Goal: Transaction & Acquisition: Subscribe to service/newsletter

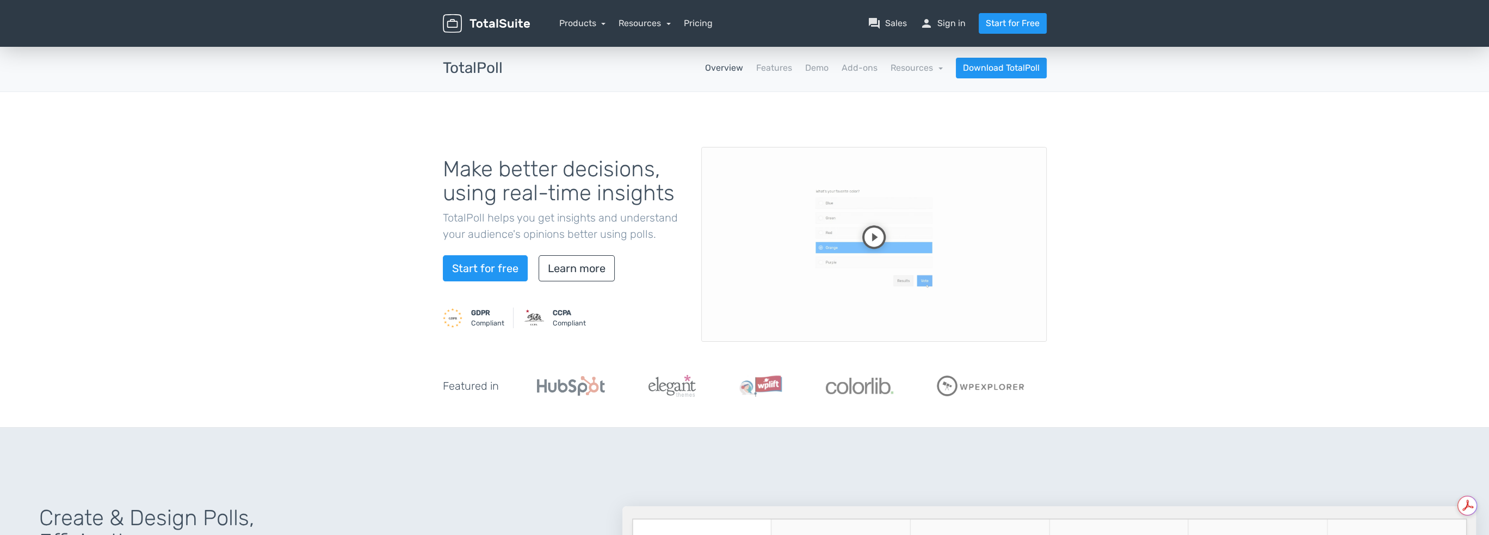
click at [875, 236] on video at bounding box center [873, 244] width 345 height 195
click at [884, 306] on video at bounding box center [873, 244] width 345 height 195
click at [883, 263] on video at bounding box center [873, 244] width 345 height 195
click at [589, 264] on link "Learn more" at bounding box center [576, 268] width 76 height 26
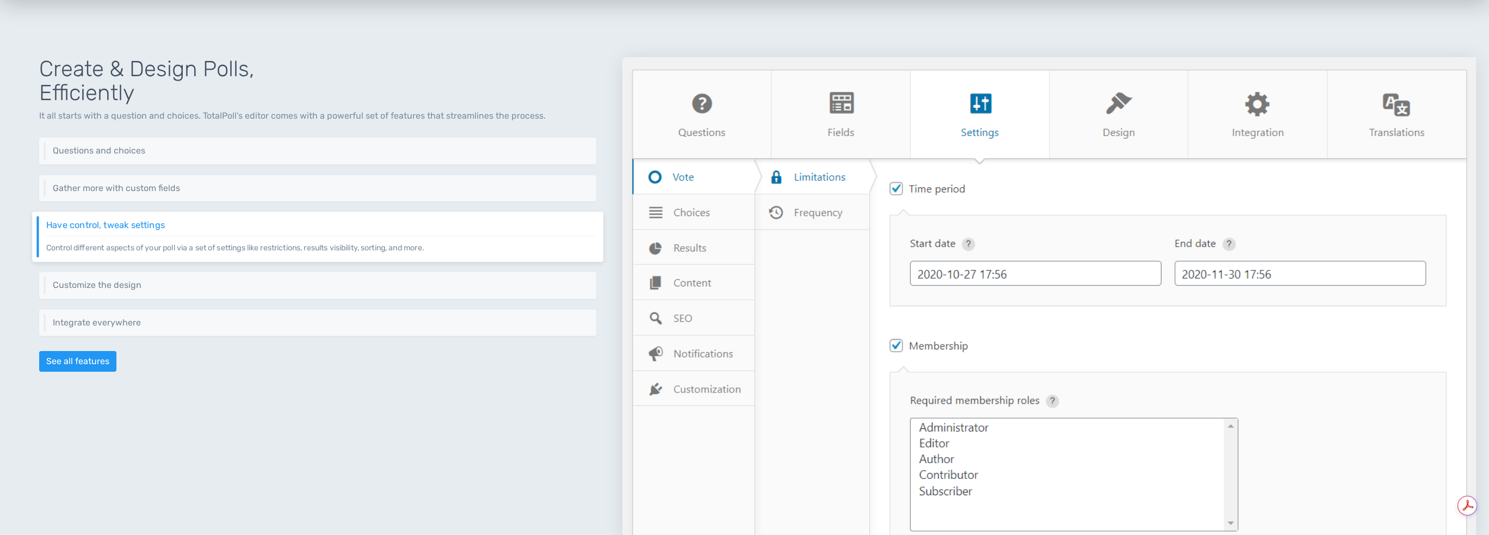
scroll to position [475, 0]
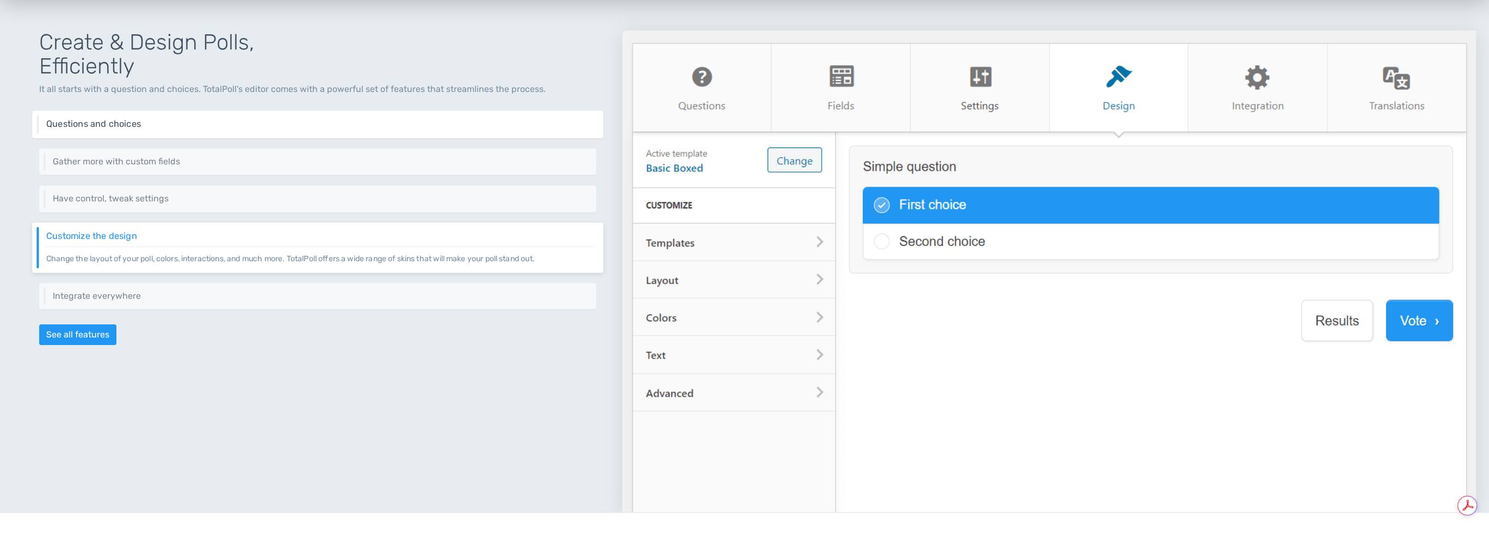
click at [212, 121] on h6 "Questions and choices" at bounding box center [320, 124] width 549 height 10
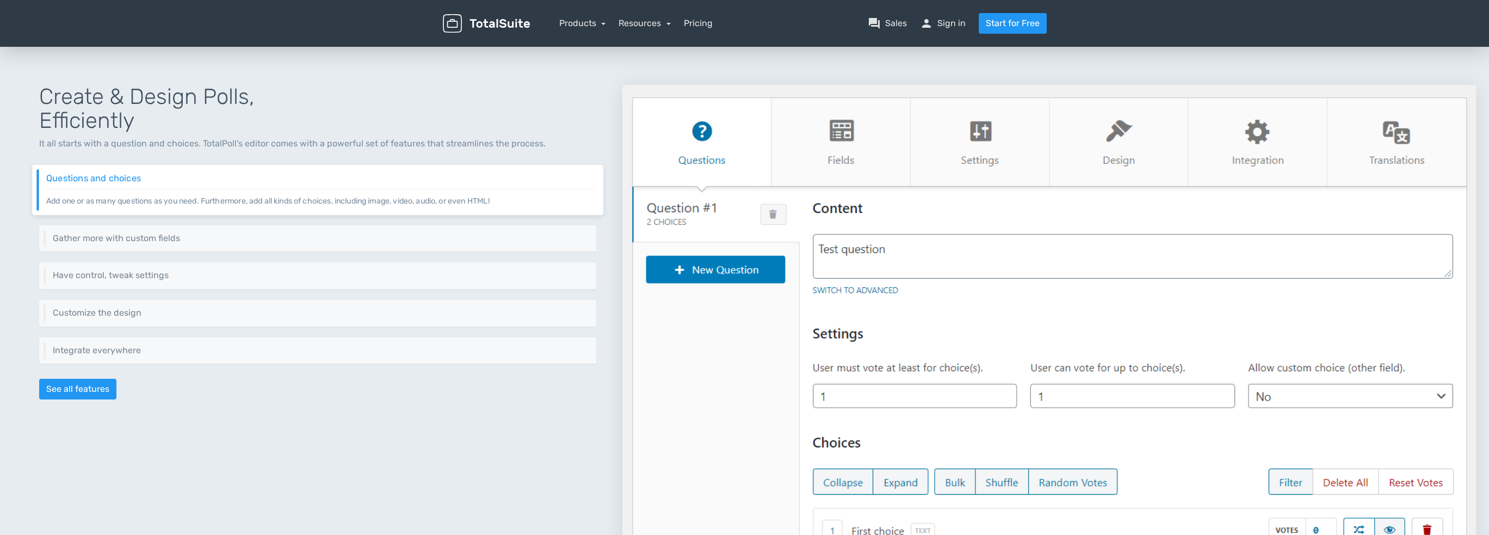
scroll to position [367, 0]
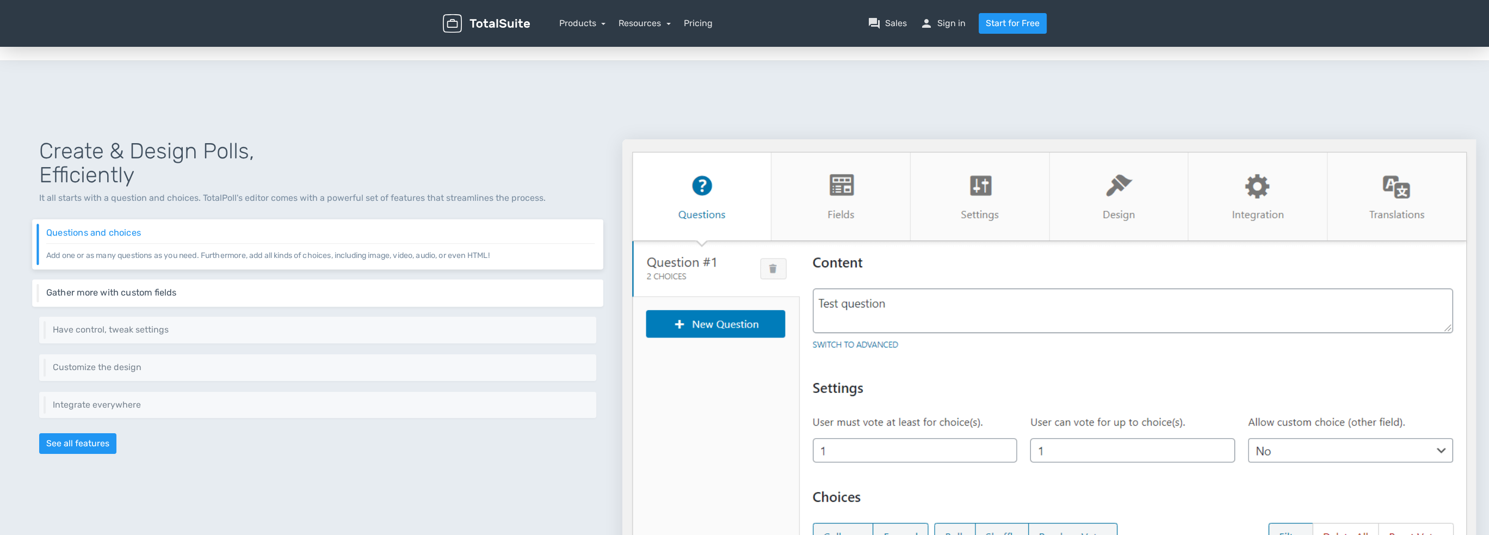
click at [167, 280] on div "Gather more with custom fields Add custom fields to gather more information abo…" at bounding box center [317, 292] width 571 height 27
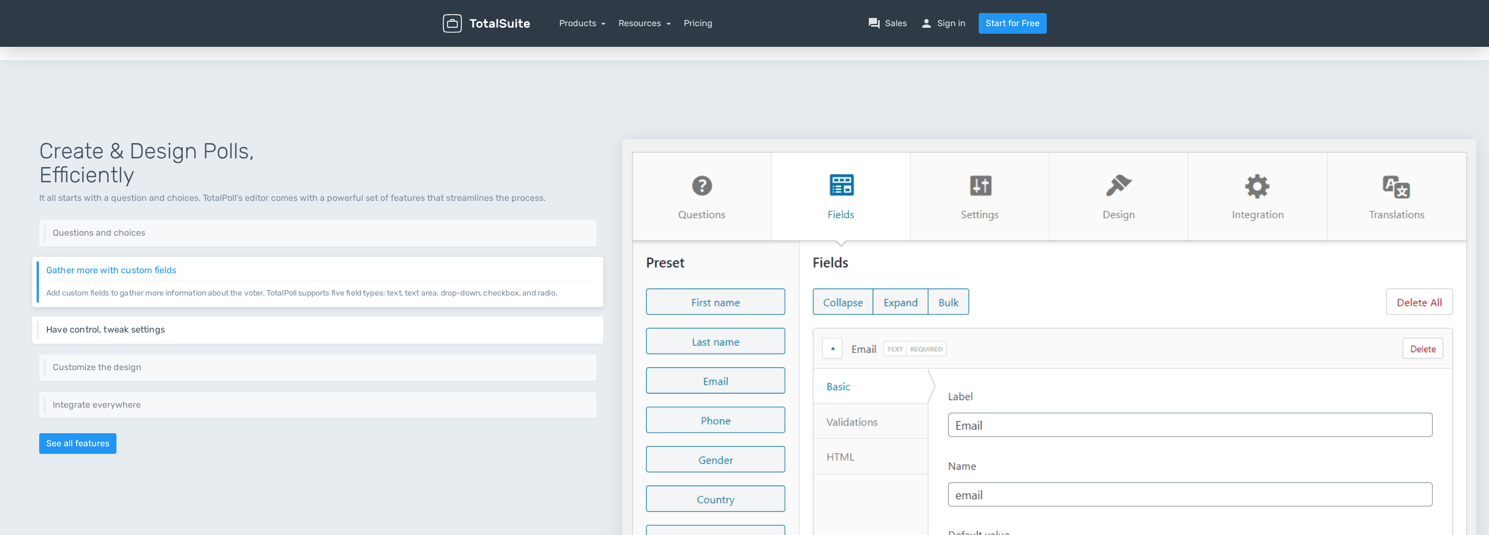
click at [172, 323] on div "Have control, tweak settings Control different aspects of your poll via a set o…" at bounding box center [317, 330] width 571 height 27
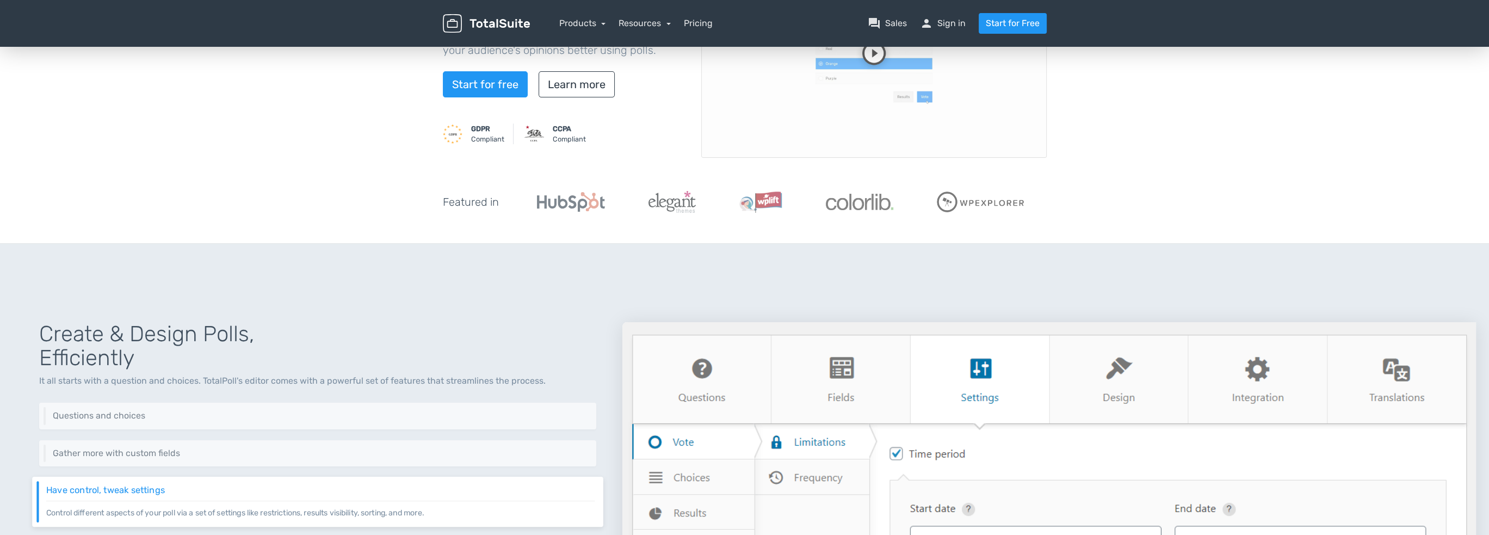
scroll to position [40, 0]
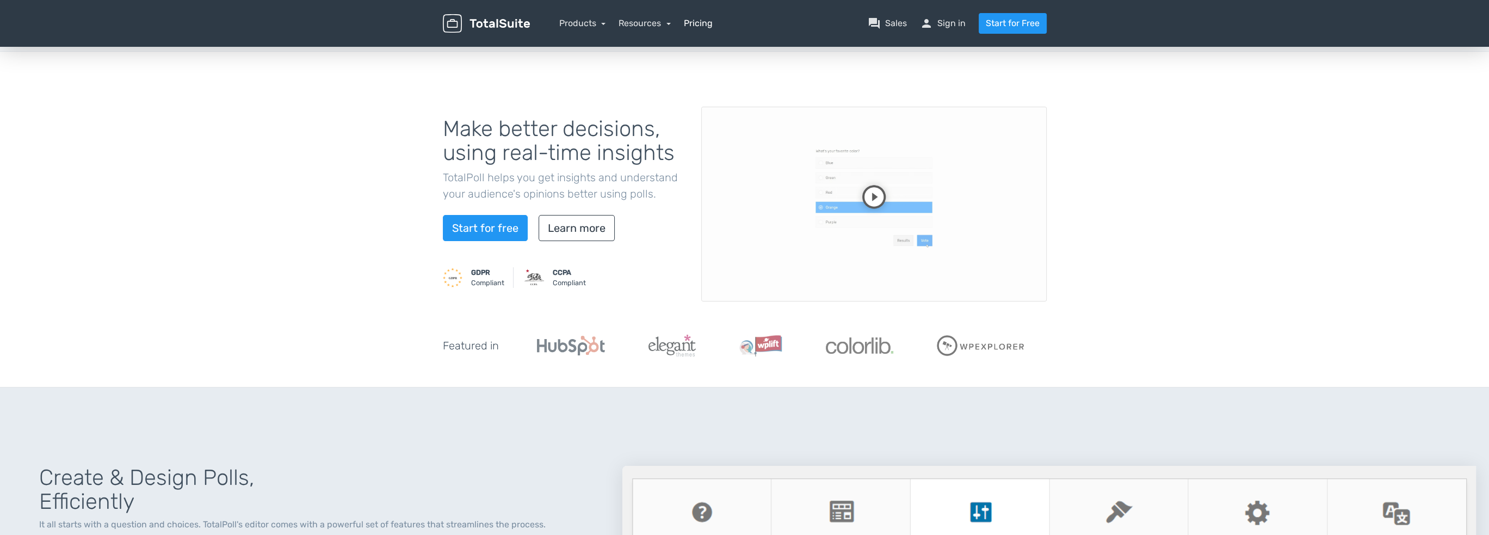
click at [694, 24] on link "Pricing" at bounding box center [698, 23] width 29 height 13
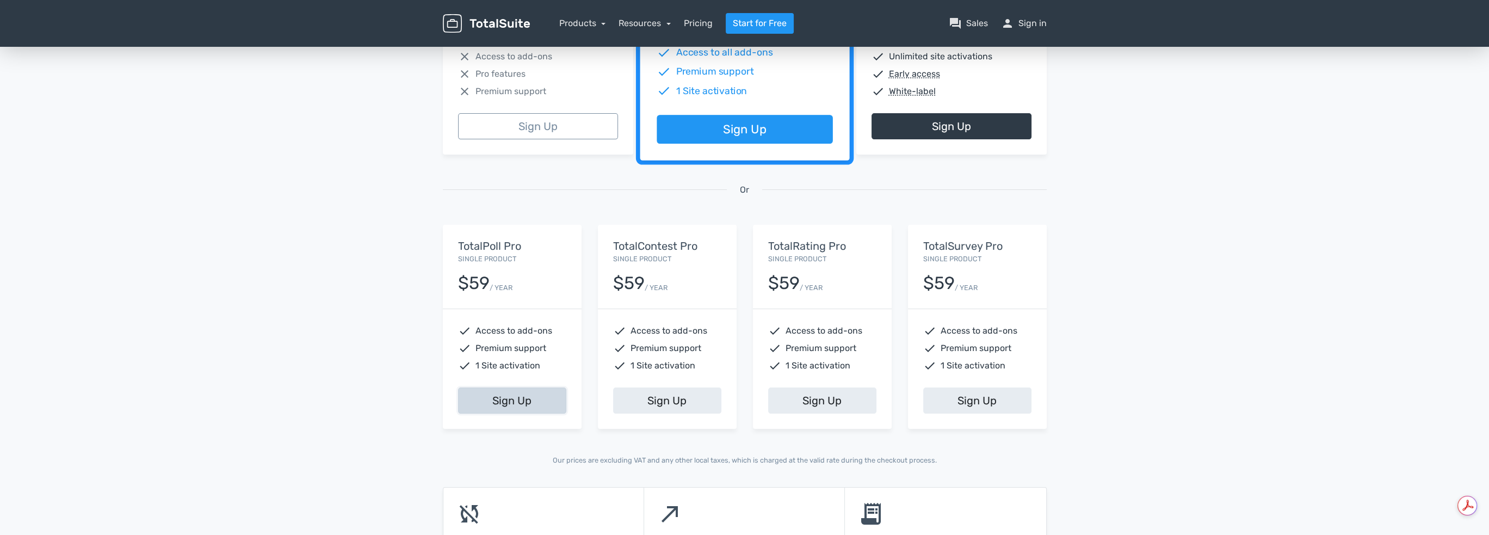
click at [505, 402] on link "Sign Up" at bounding box center [512, 400] width 108 height 26
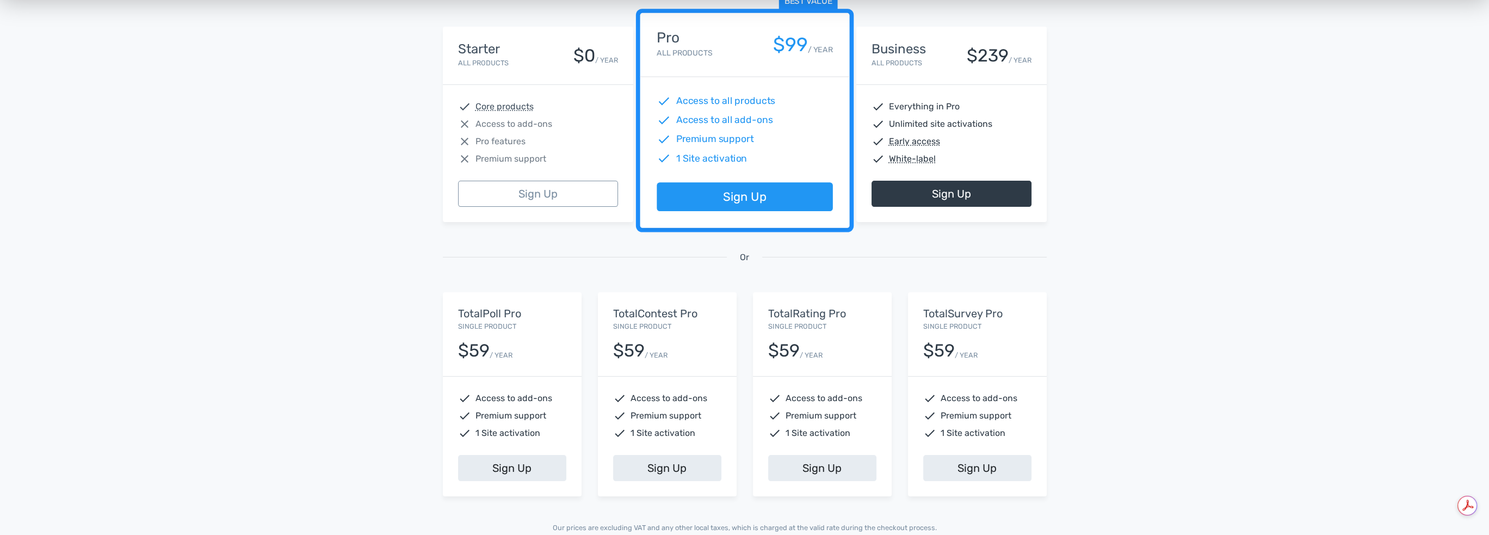
scroll to position [163, 0]
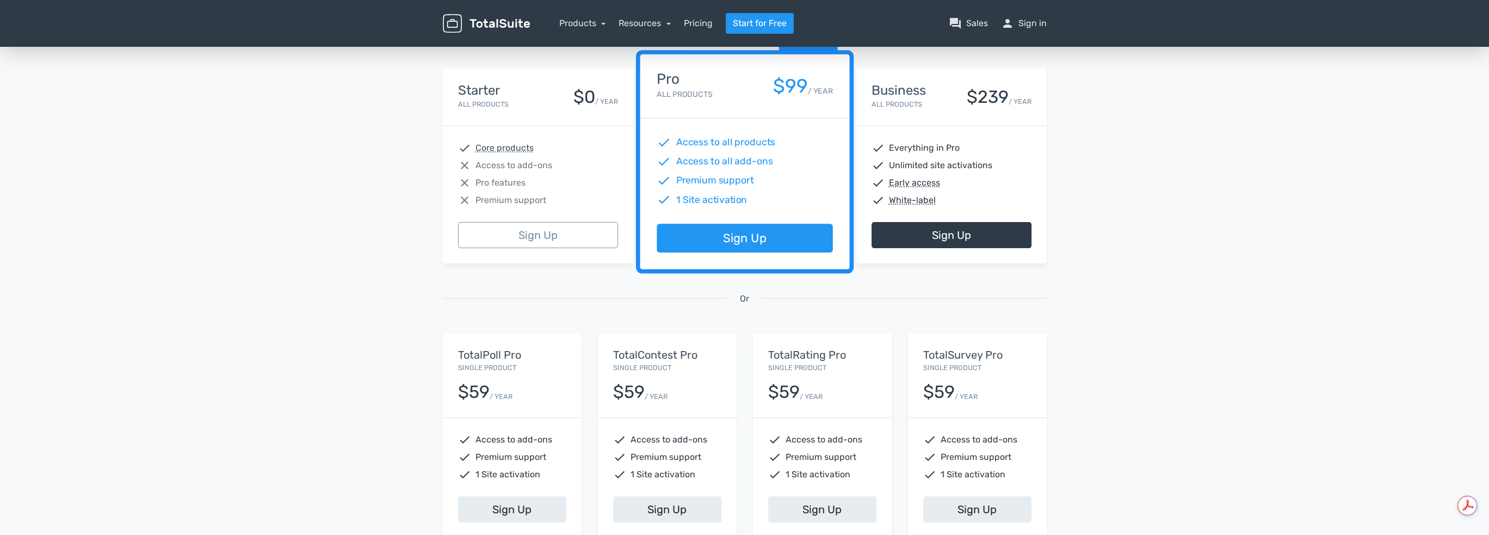
click at [1024, 15] on nav "Products TotalPoll WordPress Poll and Contest Plugin TotalContest WordPress Con…" at bounding box center [796, 23] width 517 height 21
click at [1024, 21] on link "person Sign in" at bounding box center [1024, 23] width 46 height 13
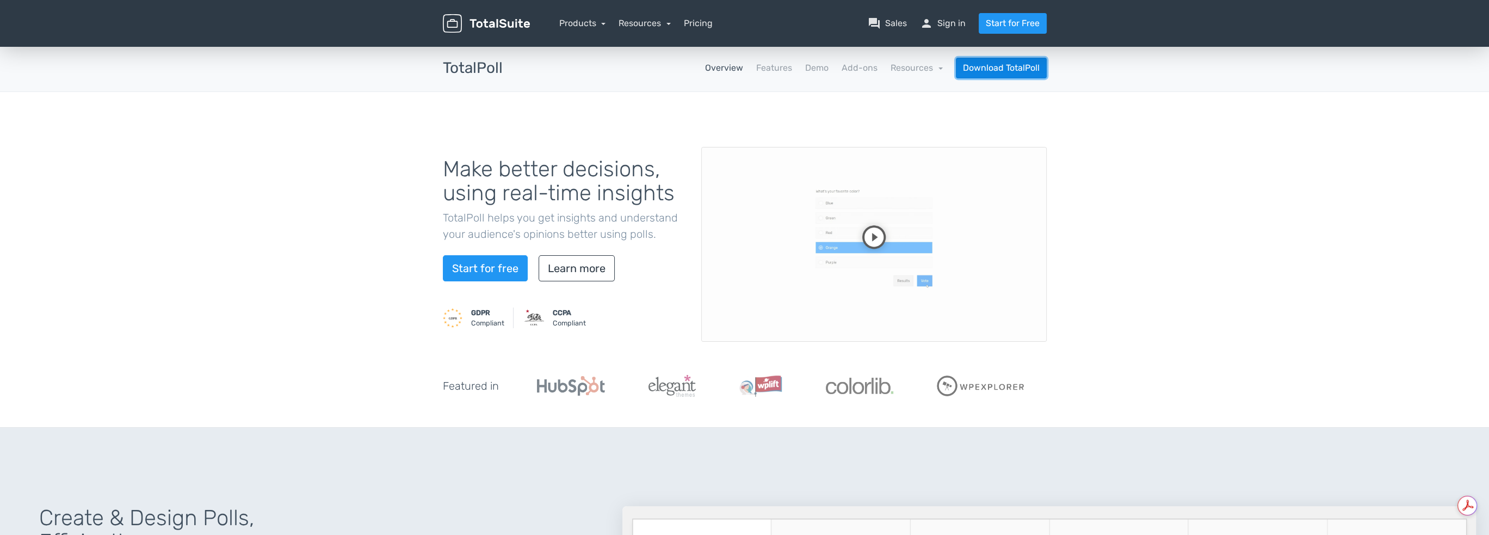
click at [992, 65] on link "Download TotalPoll" at bounding box center [1001, 68] width 91 height 21
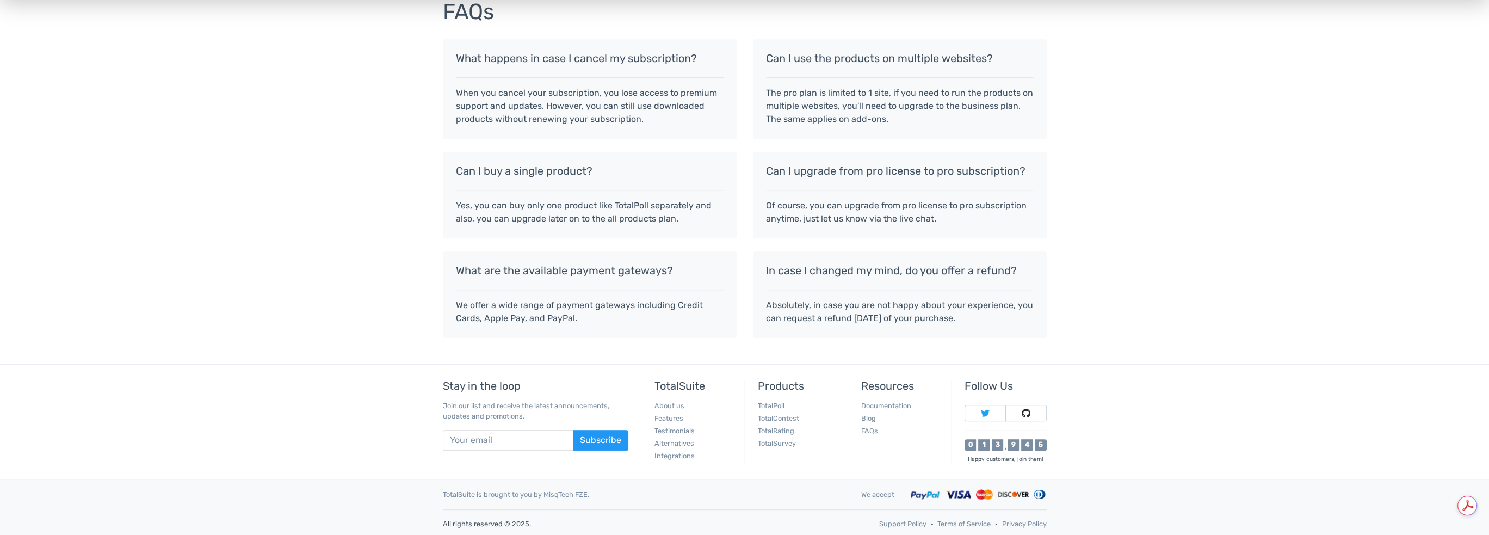
scroll to position [905, 0]
drag, startPoint x: 969, startPoint y: 317, endPoint x: 816, endPoint y: 304, distance: 153.4
click at [816, 304] on p "Absolutely, in case you are not happy about your experience, you can request a …" at bounding box center [900, 312] width 268 height 26
click at [808, 302] on p "Absolutely, in case you are not happy about your experience, you can request a …" at bounding box center [900, 312] width 268 height 26
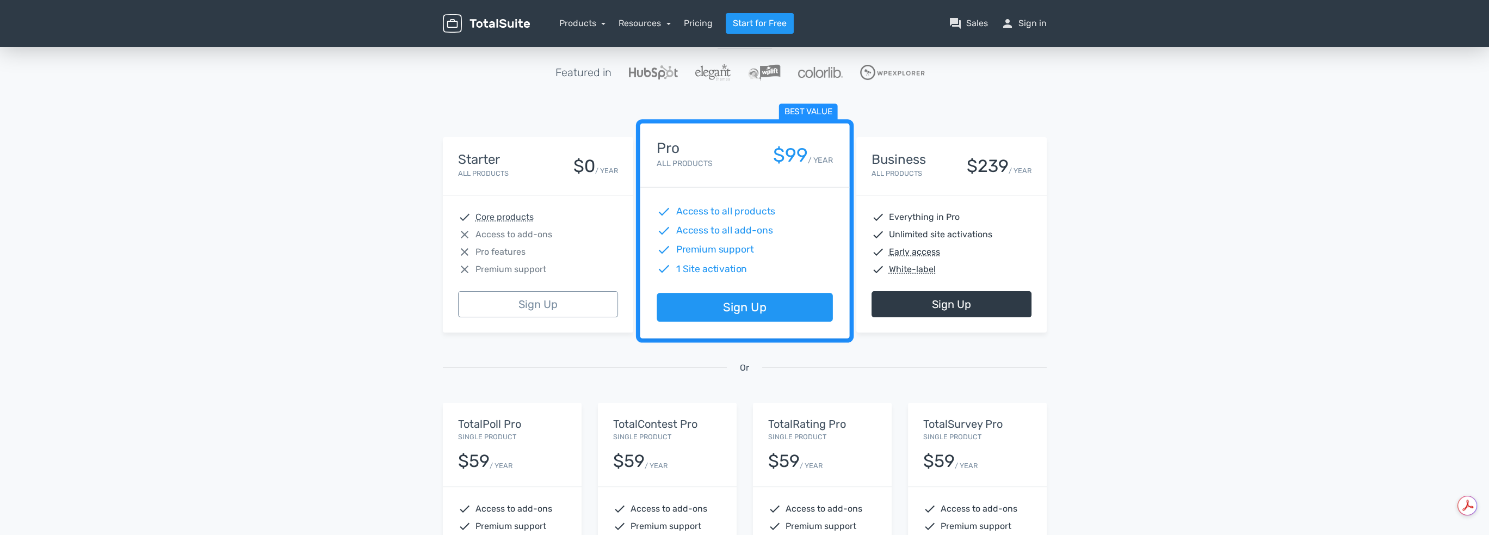
scroll to position [0, 0]
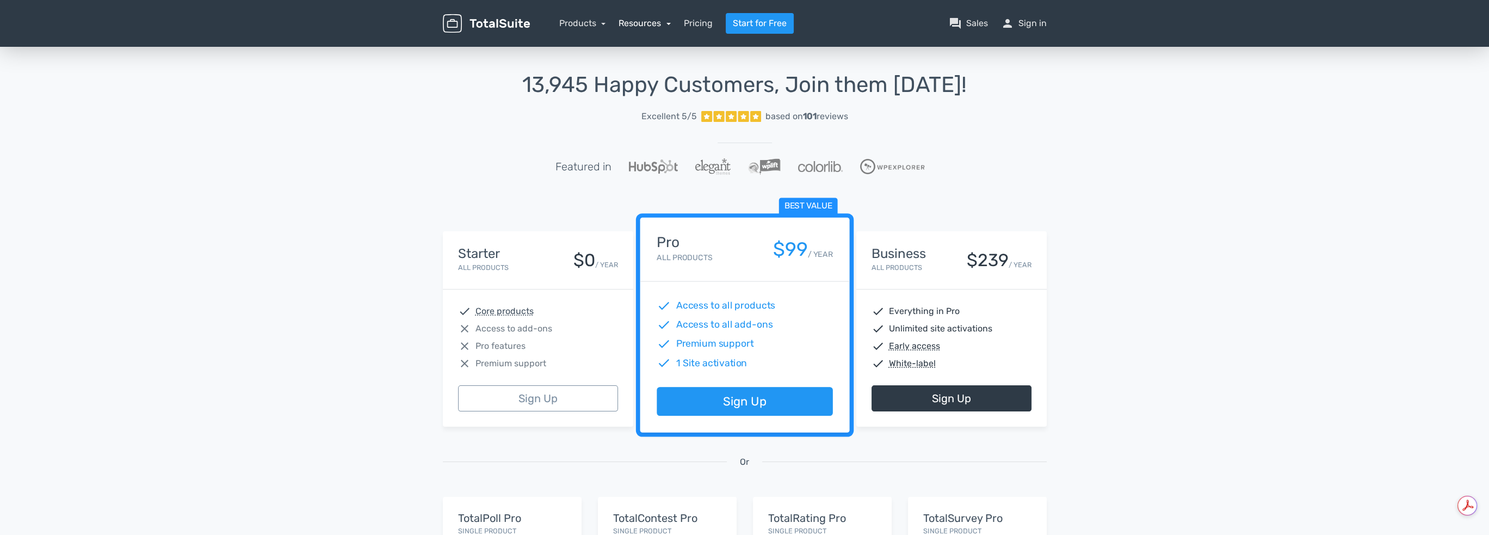
click at [668, 21] on link "Resources" at bounding box center [644, 23] width 52 height 10
click at [606, 21] on nav "Products TotalPoll WordPress Poll and Contest Plugin TotalContest WordPress Con…" at bounding box center [796, 23] width 517 height 21
click at [605, 21] on link "Products" at bounding box center [582, 23] width 47 height 10
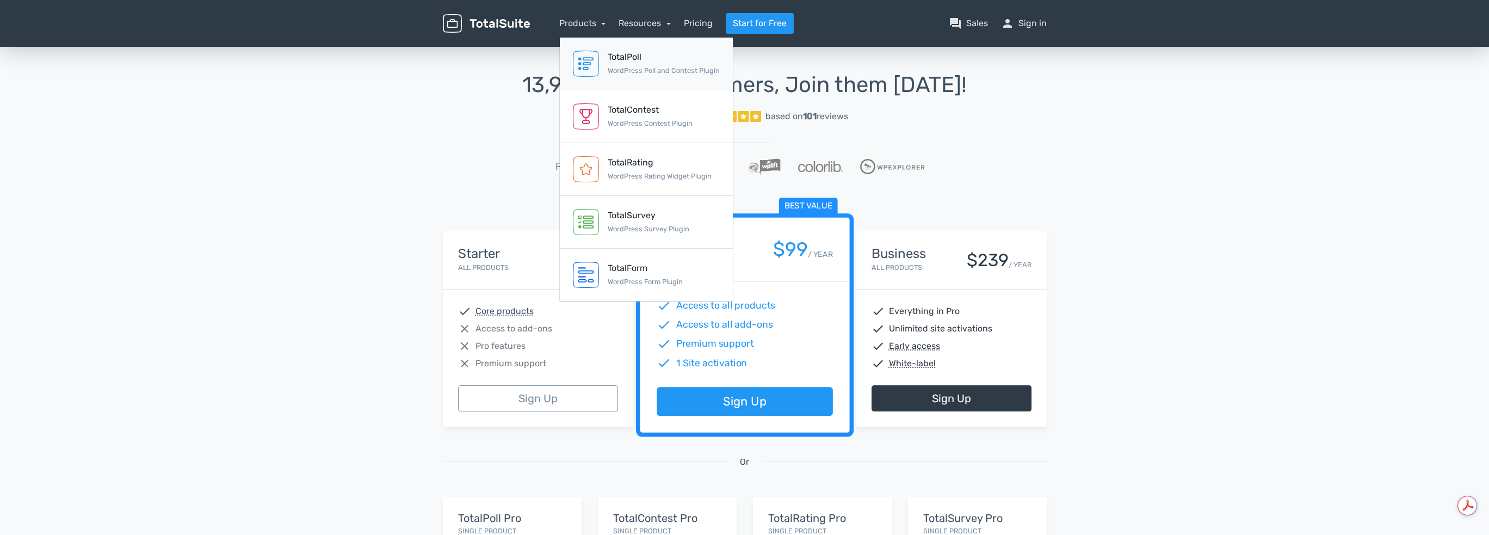
click at [711, 70] on small "WordPress Poll and Contest Plugin" at bounding box center [664, 70] width 112 height 8
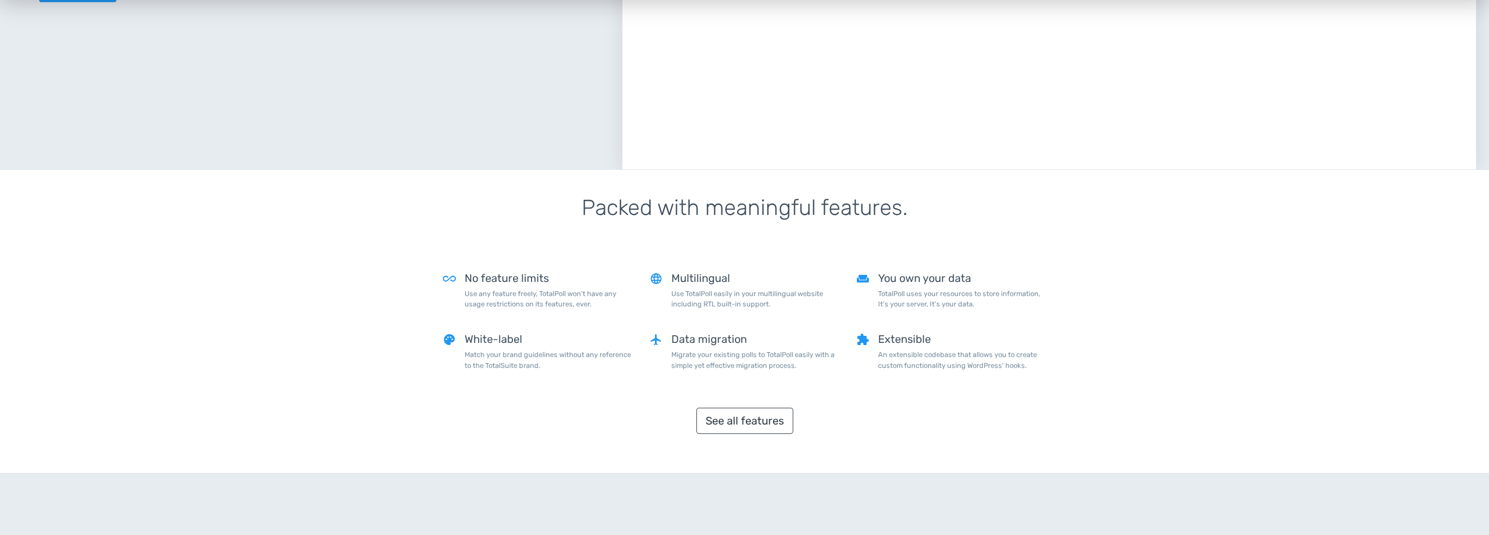
scroll to position [816, 0]
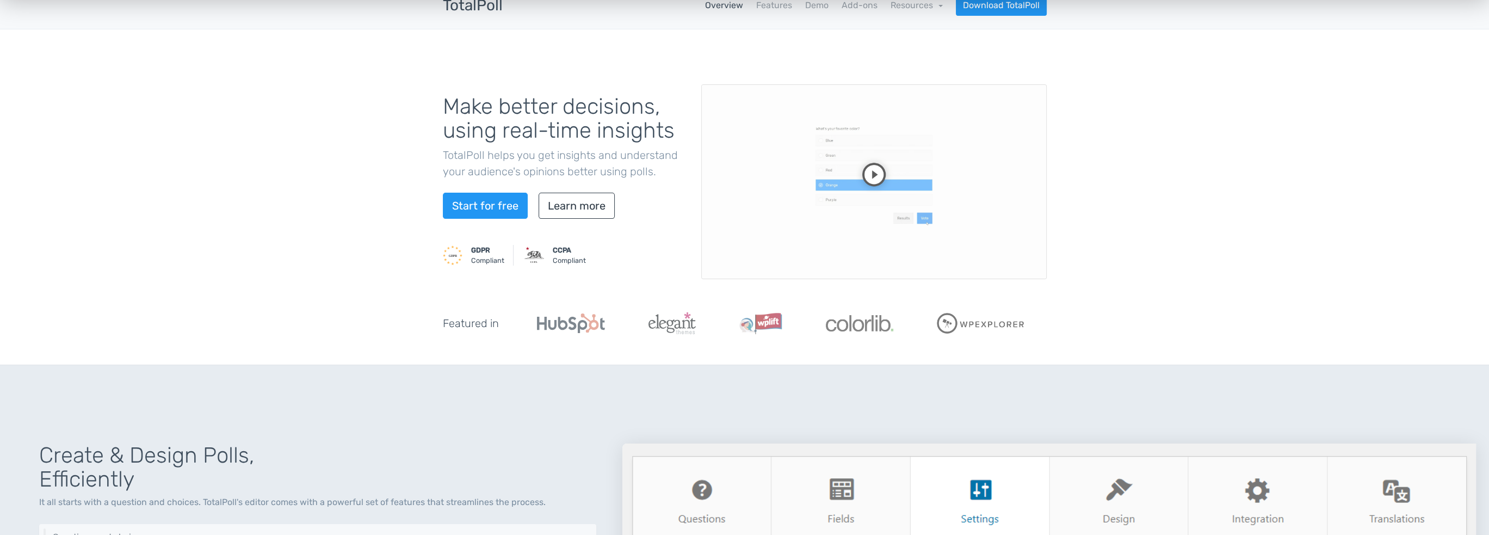
scroll to position [0, 0]
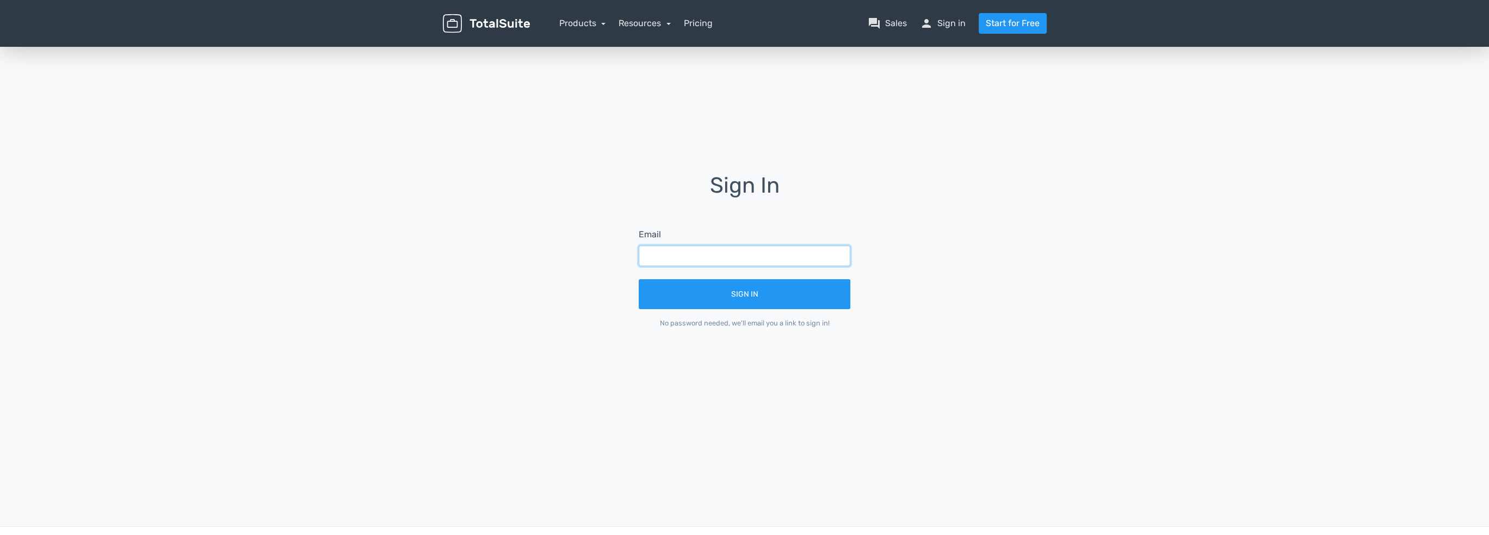
drag, startPoint x: 0, startPoint y: 0, endPoint x: 708, endPoint y: 255, distance: 752.2
click at [708, 255] on input "text" at bounding box center [745, 255] width 212 height 21
type input "[PERSON_NAME][EMAIL_ADDRESS][DOMAIN_NAME]"
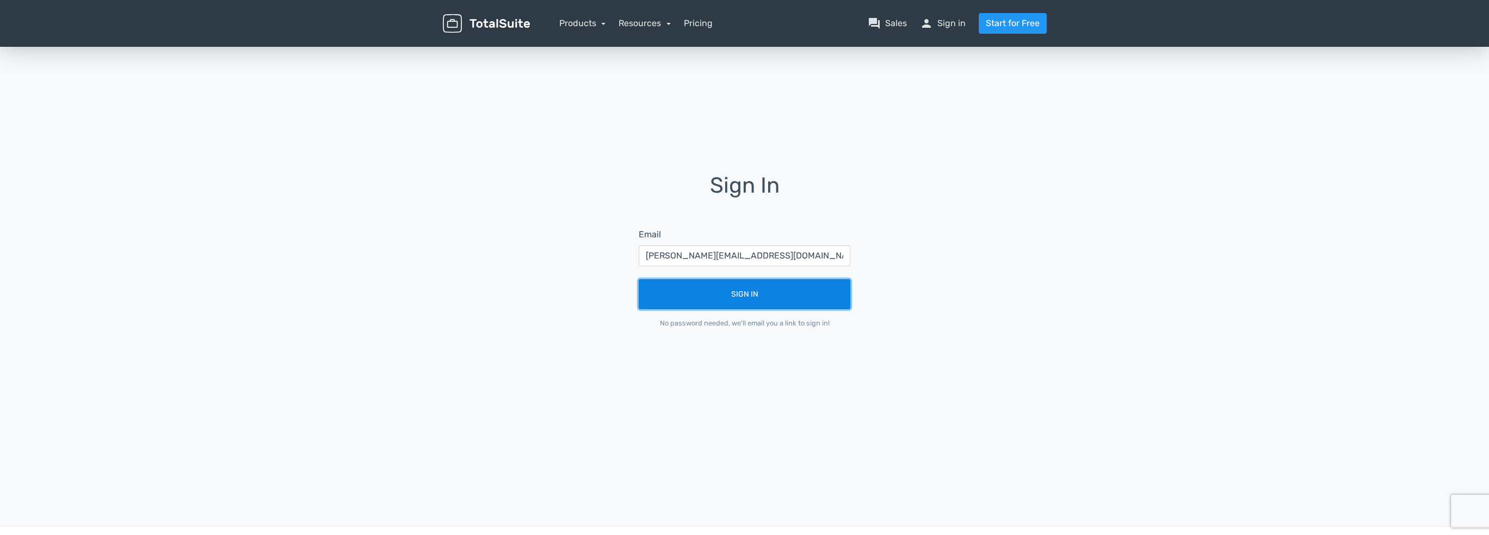
click at [766, 293] on button "Sign In" at bounding box center [745, 294] width 212 height 30
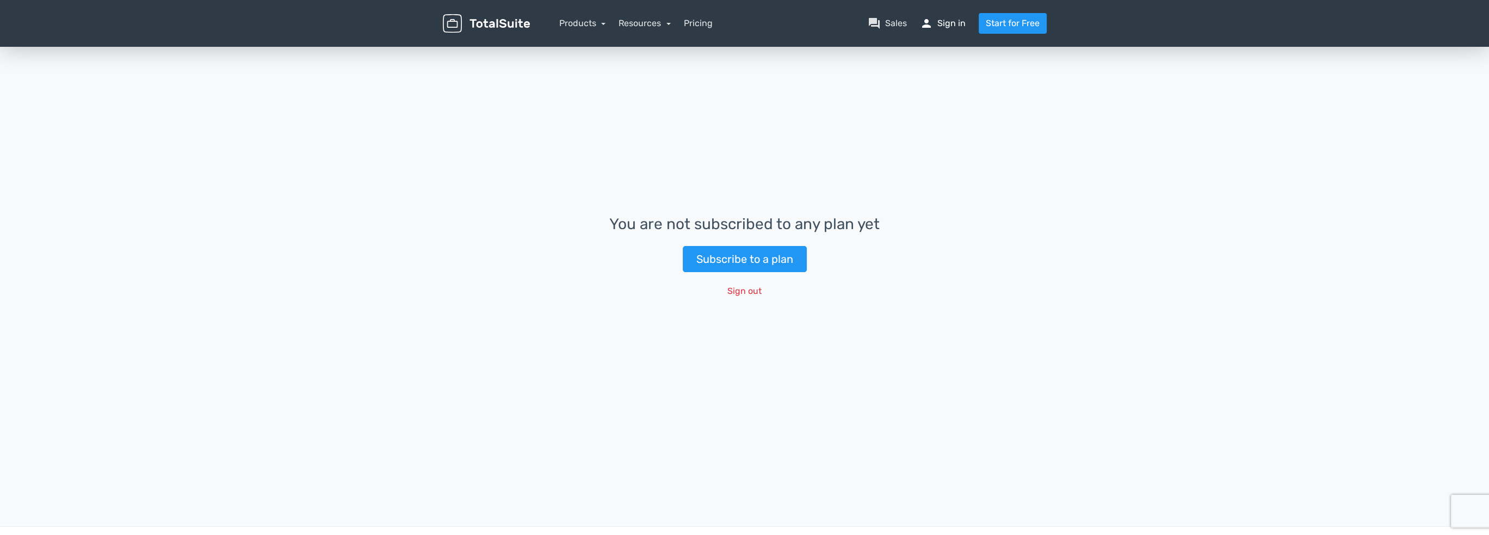
click at [948, 28] on link "person Sign in" at bounding box center [943, 23] width 46 height 13
click at [788, 264] on link "Subscribe to a plan" at bounding box center [745, 259] width 124 height 26
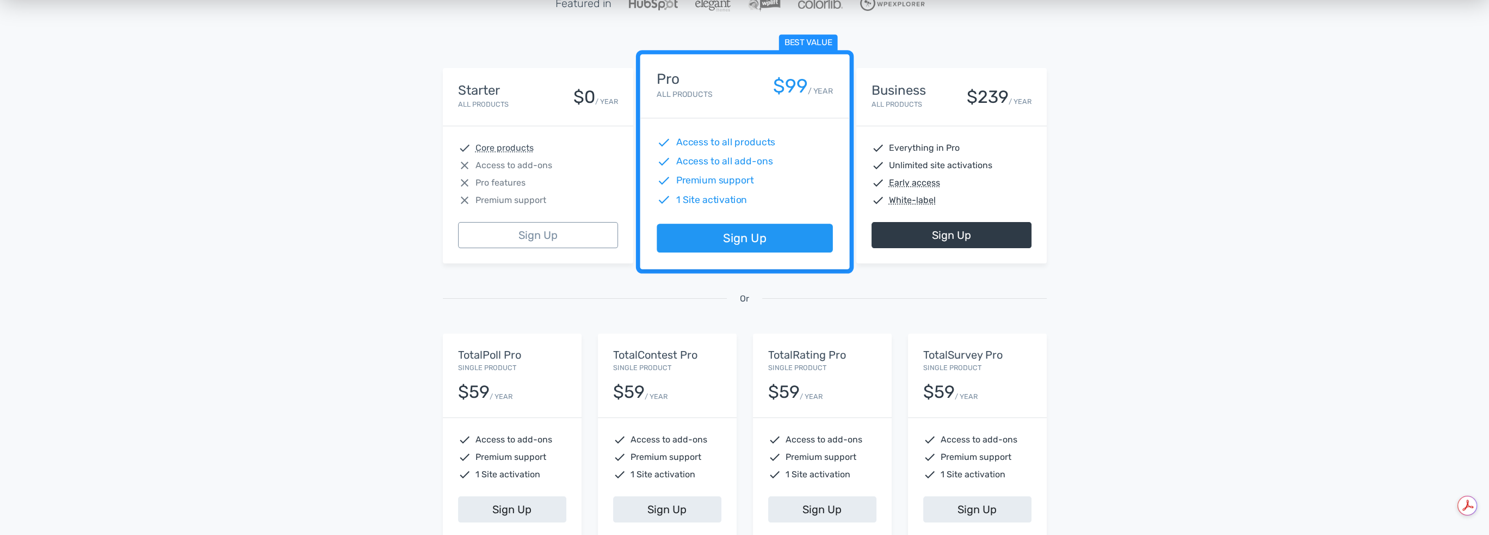
click at [536, 390] on div "$59 / YEAR" at bounding box center [512, 388] width 108 height 28
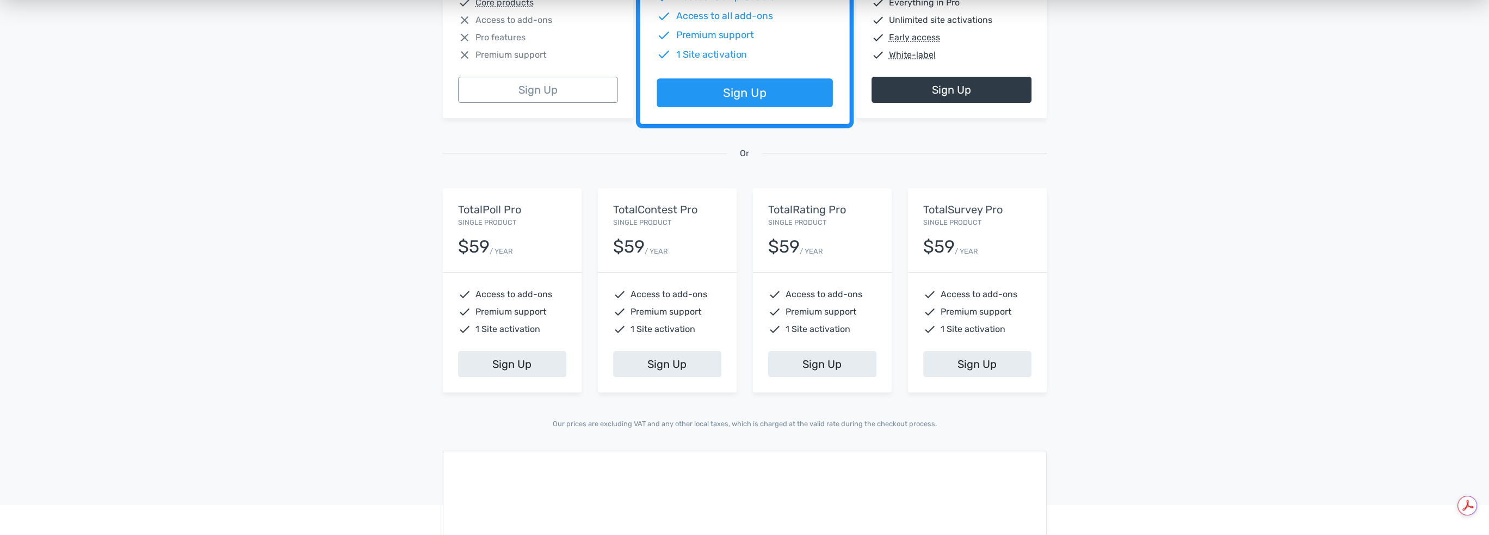
scroll to position [326, 0]
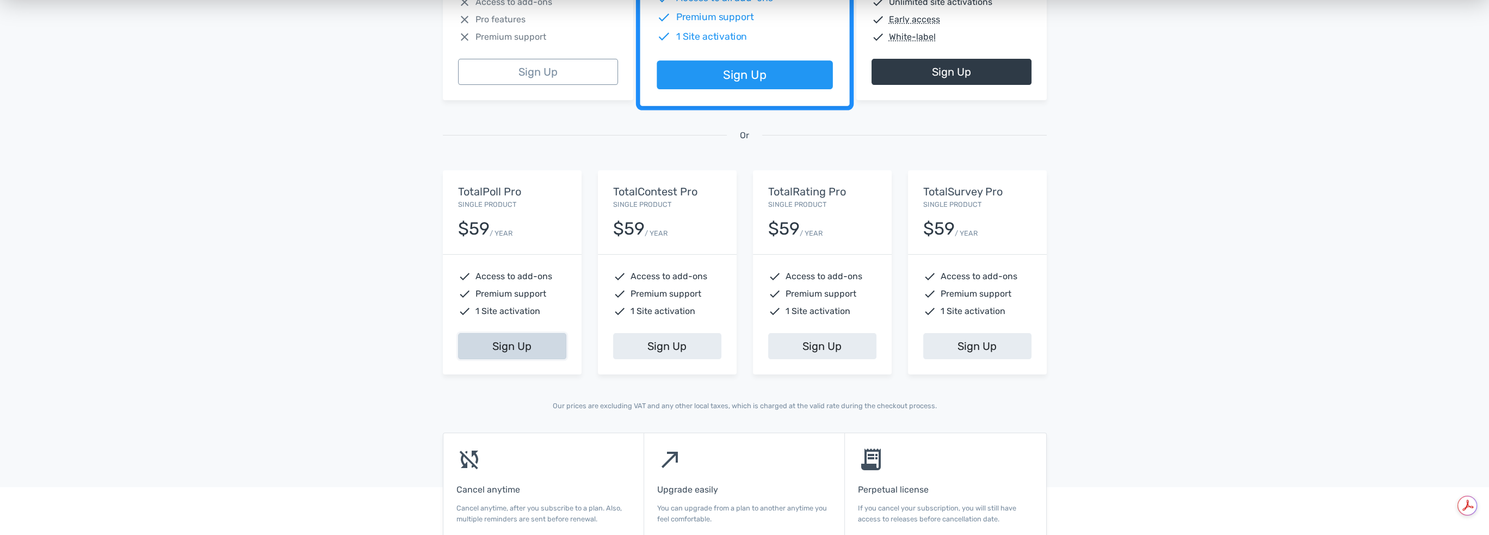
click at [524, 338] on link "Sign Up" at bounding box center [512, 346] width 108 height 26
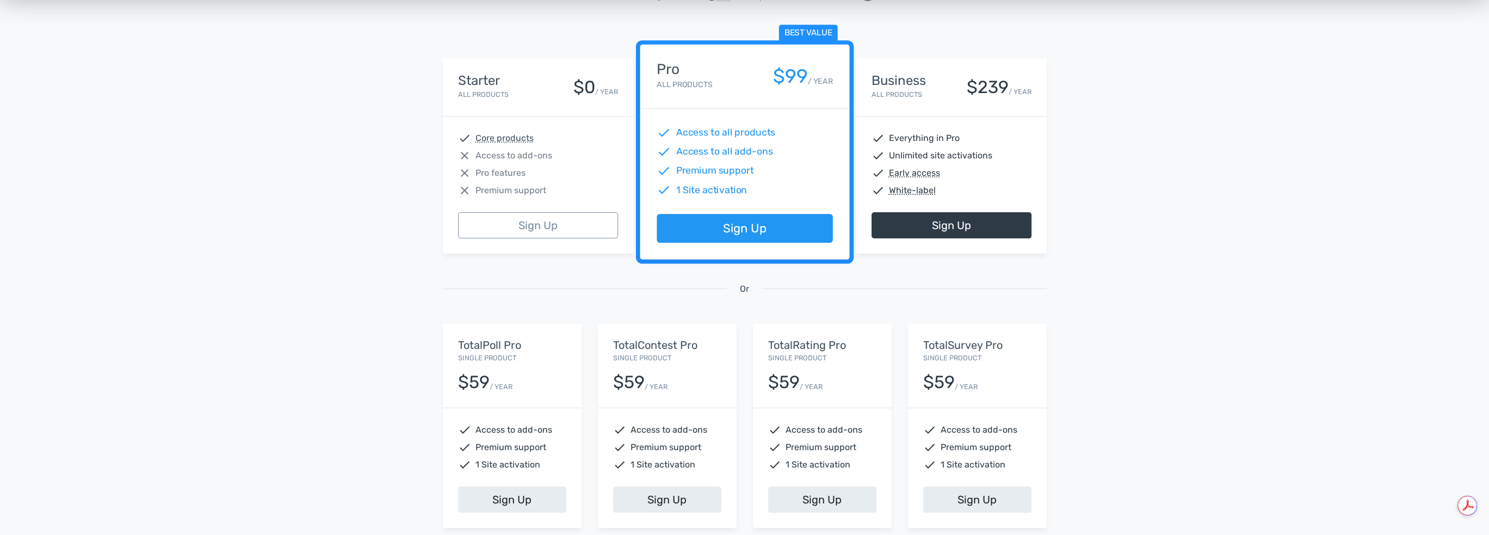
scroll to position [0, 0]
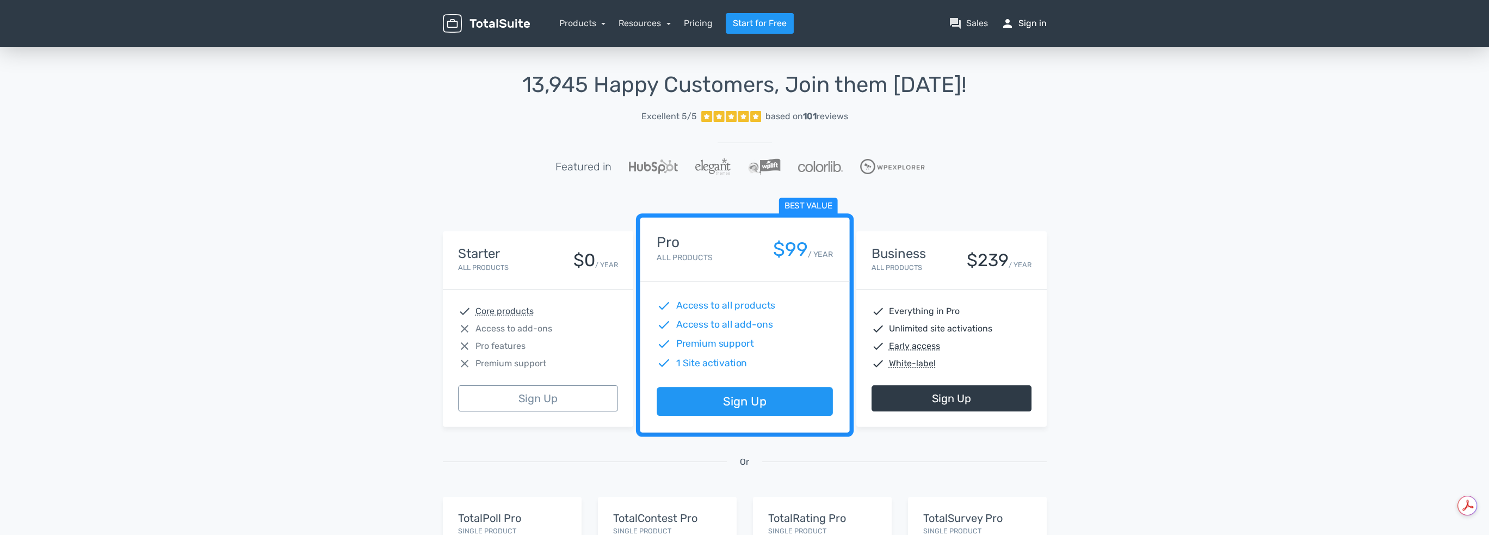
click at [1023, 21] on link "person Sign in" at bounding box center [1024, 23] width 46 height 13
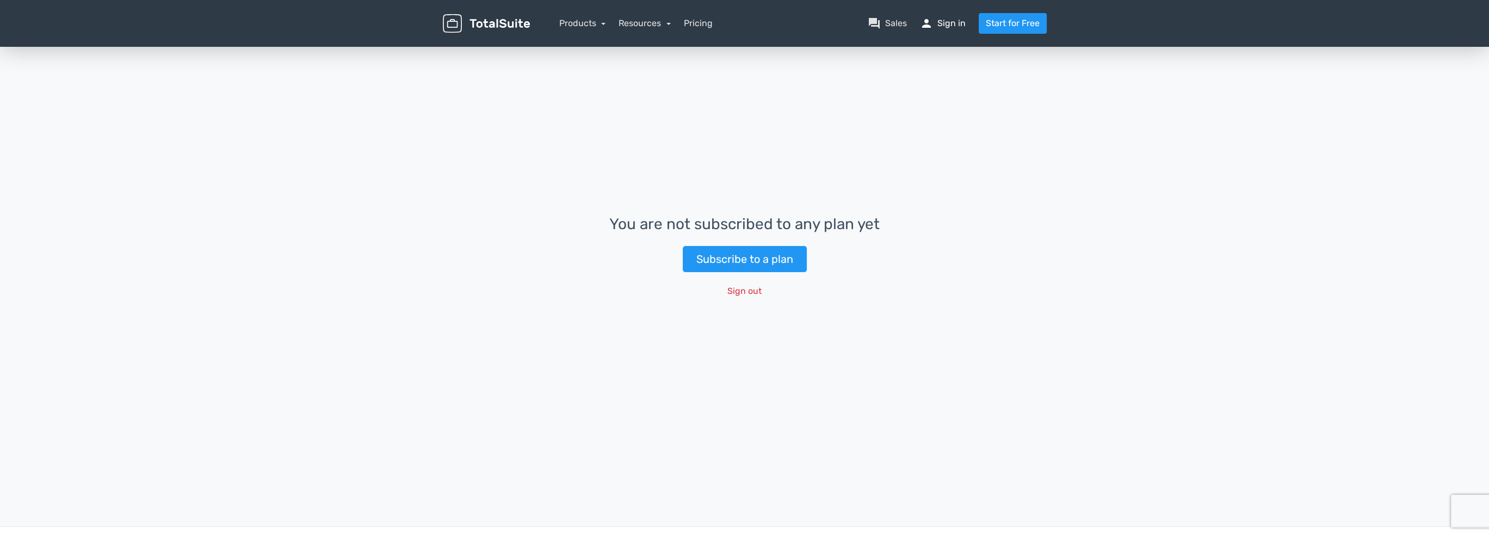
click at [925, 25] on span "person" at bounding box center [926, 23] width 13 height 13
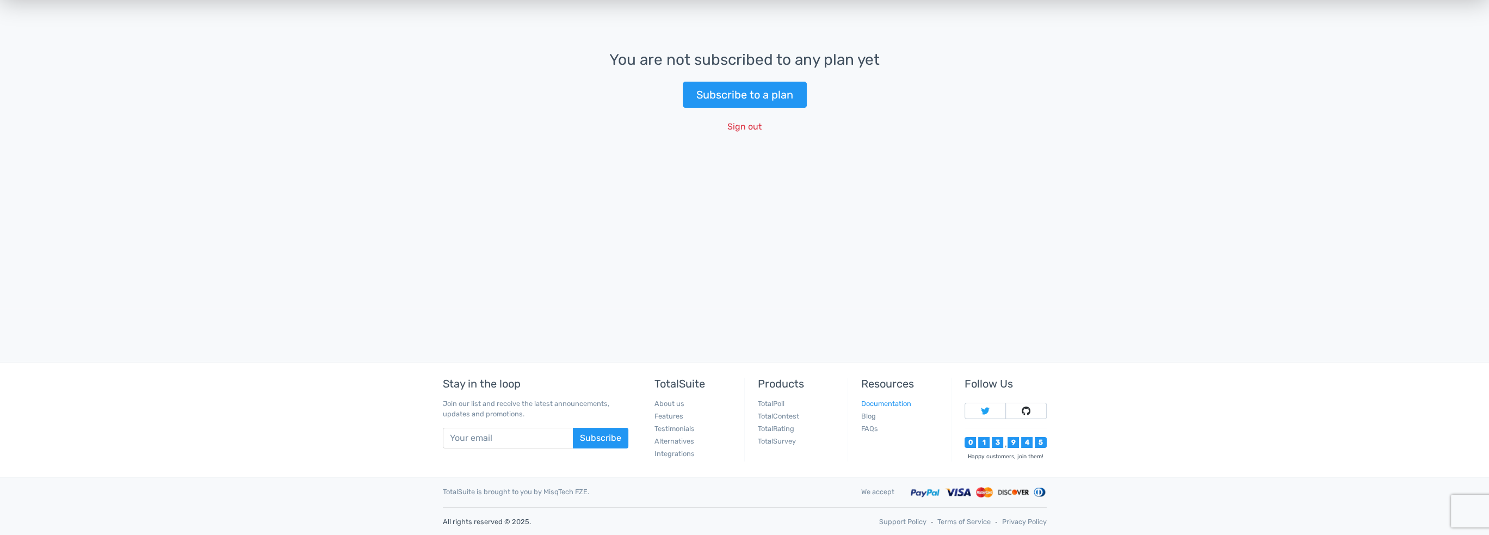
click at [873, 404] on link "Documentation" at bounding box center [886, 403] width 50 height 8
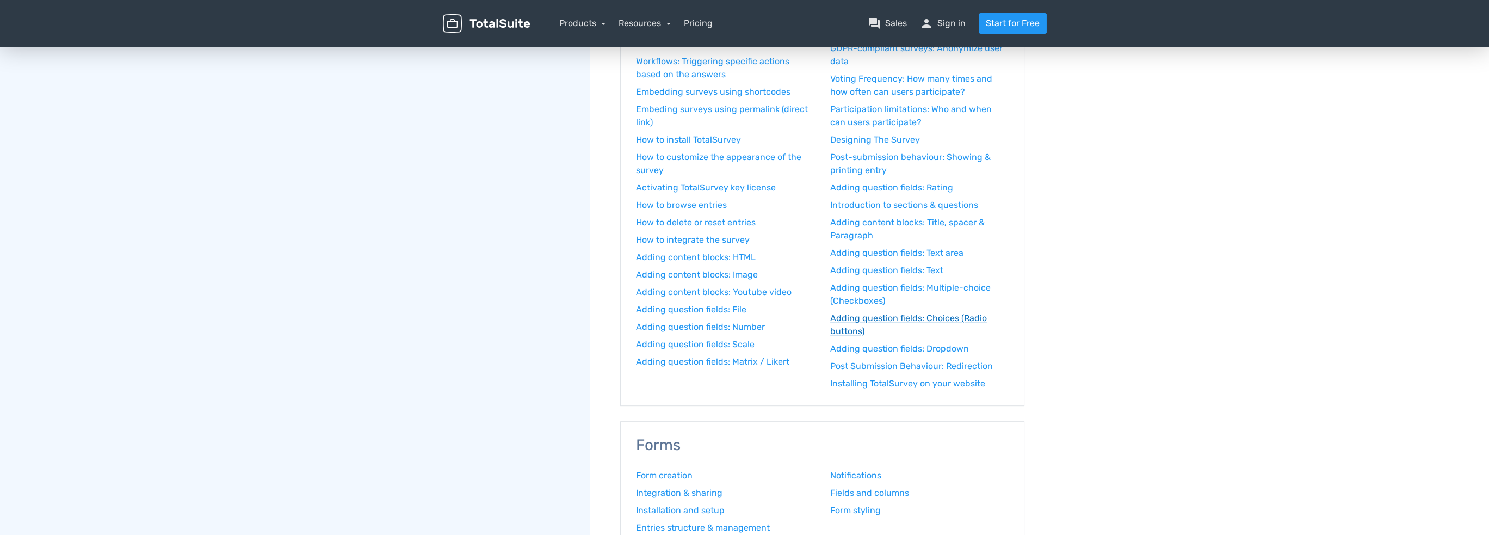
scroll to position [913, 0]
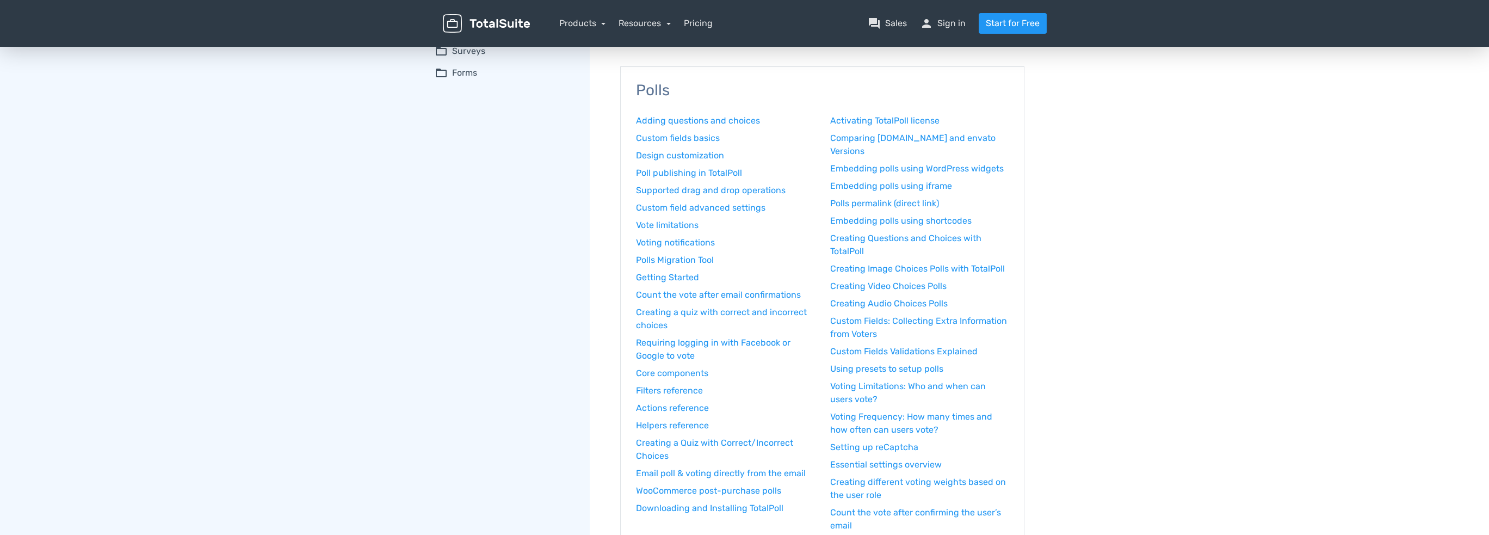
scroll to position [0, 0]
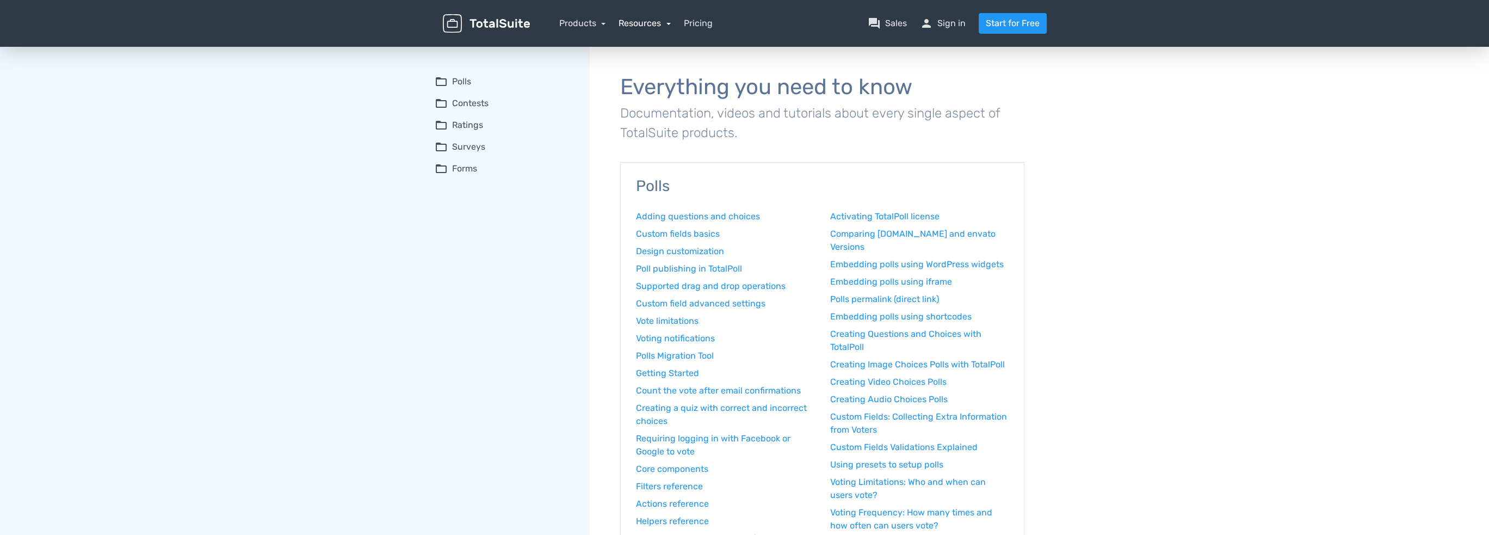
click at [666, 25] on link "Resources" at bounding box center [644, 23] width 52 height 10
click at [663, 114] on link "support Customer Support" at bounding box center [676, 115] width 114 height 31
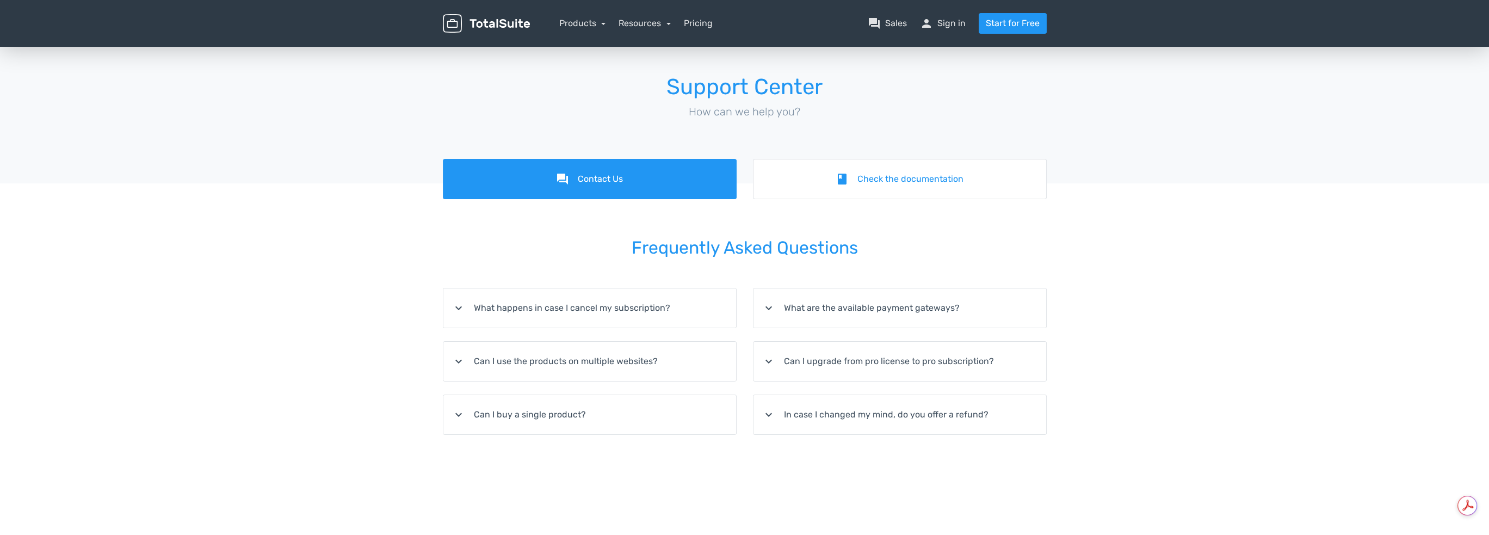
click at [452, 306] on icon "expand_more" at bounding box center [458, 307] width 13 height 13
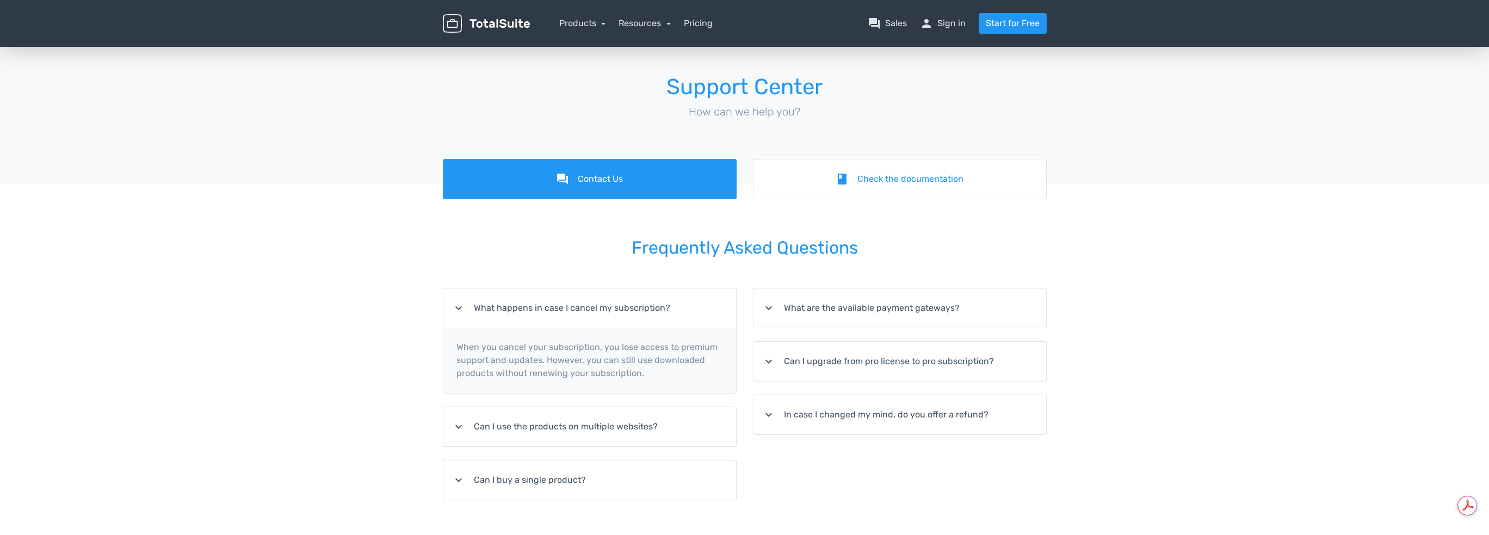
click at [455, 306] on icon "expand_more" at bounding box center [458, 307] width 13 height 13
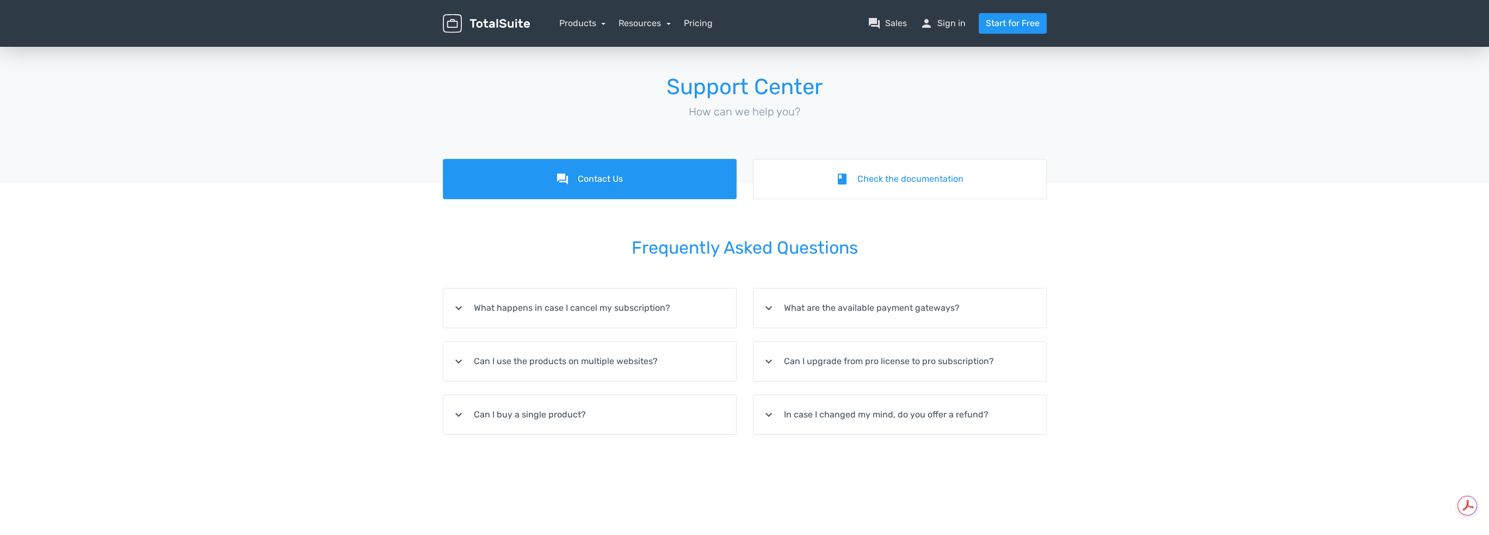
click at [454, 363] on icon "expand_more" at bounding box center [458, 361] width 13 height 13
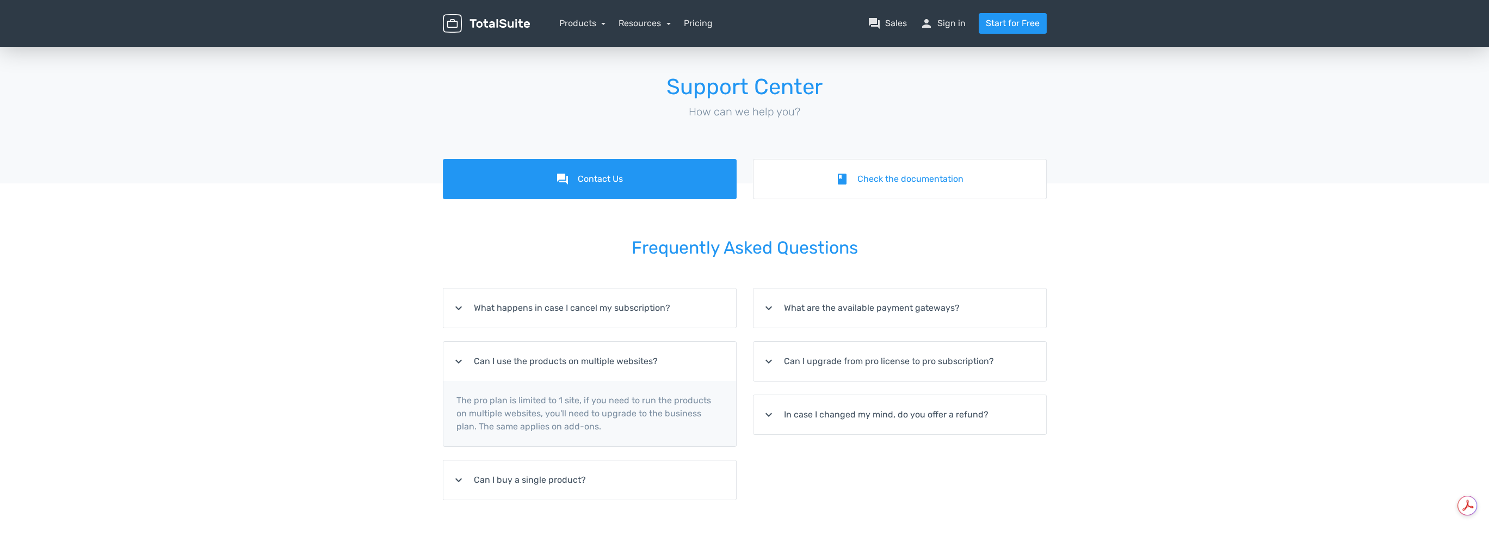
click at [459, 359] on icon "expand_more" at bounding box center [458, 361] width 13 height 13
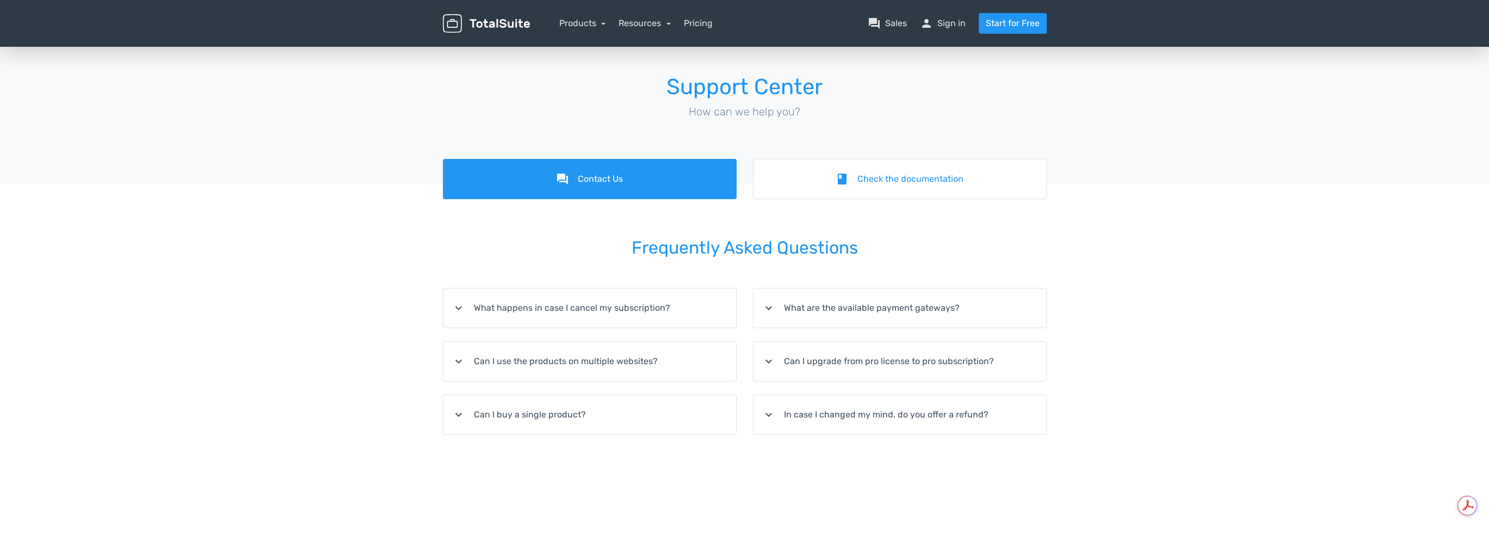
click at [460, 408] on icon "expand_more" at bounding box center [458, 414] width 13 height 13
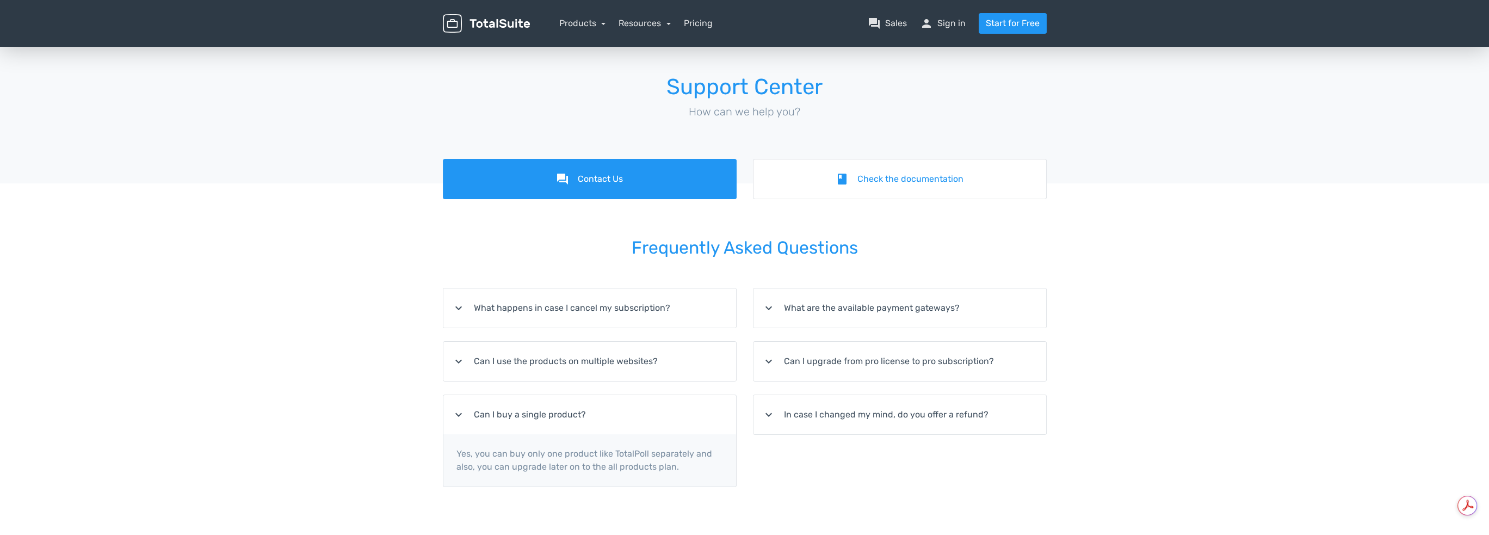
click at [459, 408] on icon "expand_more" at bounding box center [458, 414] width 13 height 13
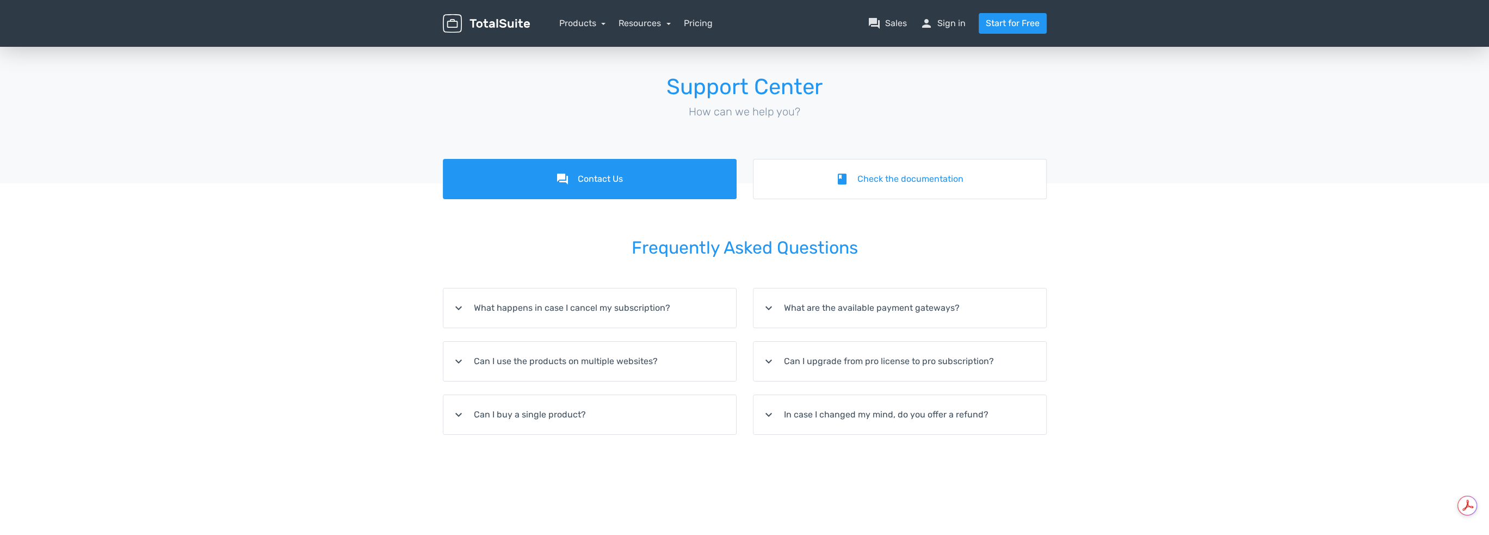
click at [944, 418] on summary "expand_more In case I changed my mind, do you offer a refund?" at bounding box center [899, 414] width 293 height 39
click at [946, 376] on summary "expand_more Can I upgrade from pro license to pro subscription?" at bounding box center [899, 361] width 293 height 39
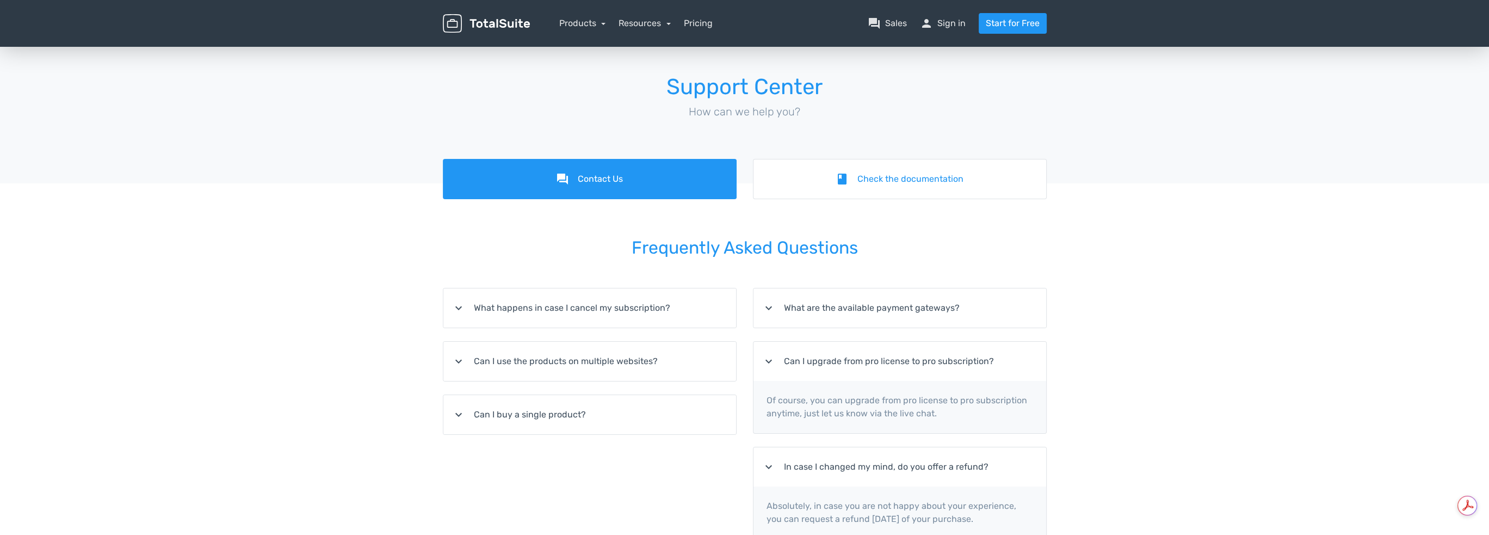
click at [949, 310] on summary "expand_more What are the available payment gateways?" at bounding box center [899, 307] width 293 height 39
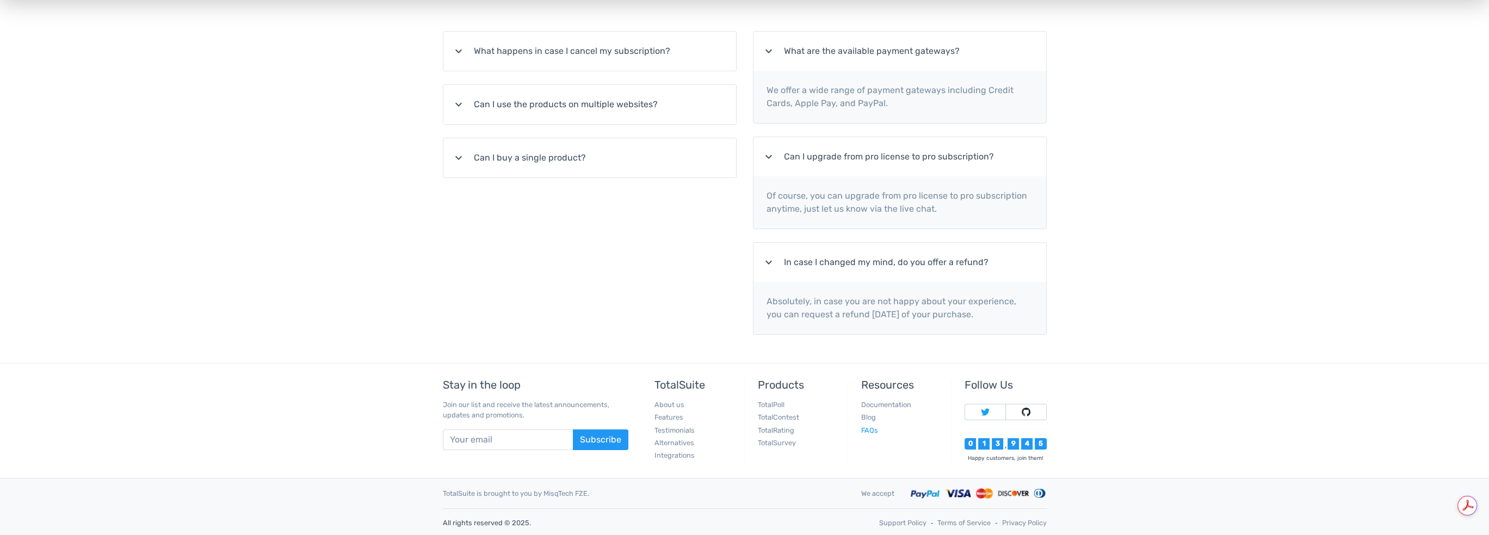
click at [870, 430] on link "FAQs" at bounding box center [869, 430] width 17 height 8
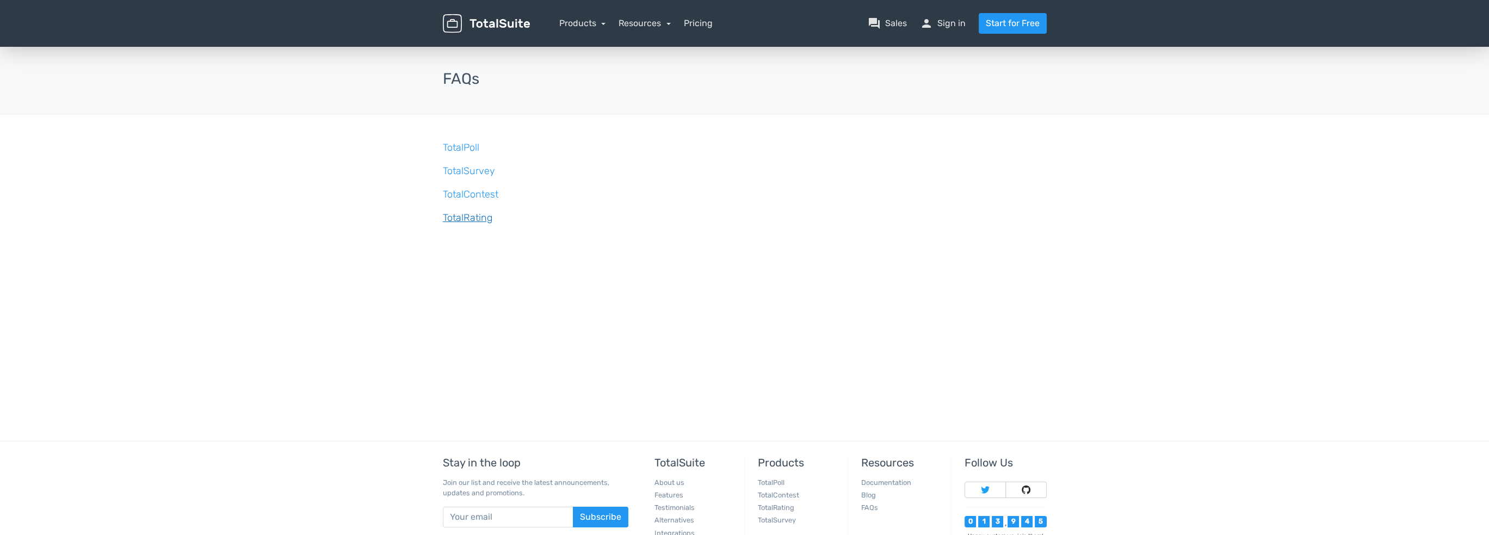
click at [454, 215] on link "TotalRating" at bounding box center [467, 218] width 49 height 12
click at [466, 145] on link "TotalPoll" at bounding box center [461, 147] width 36 height 12
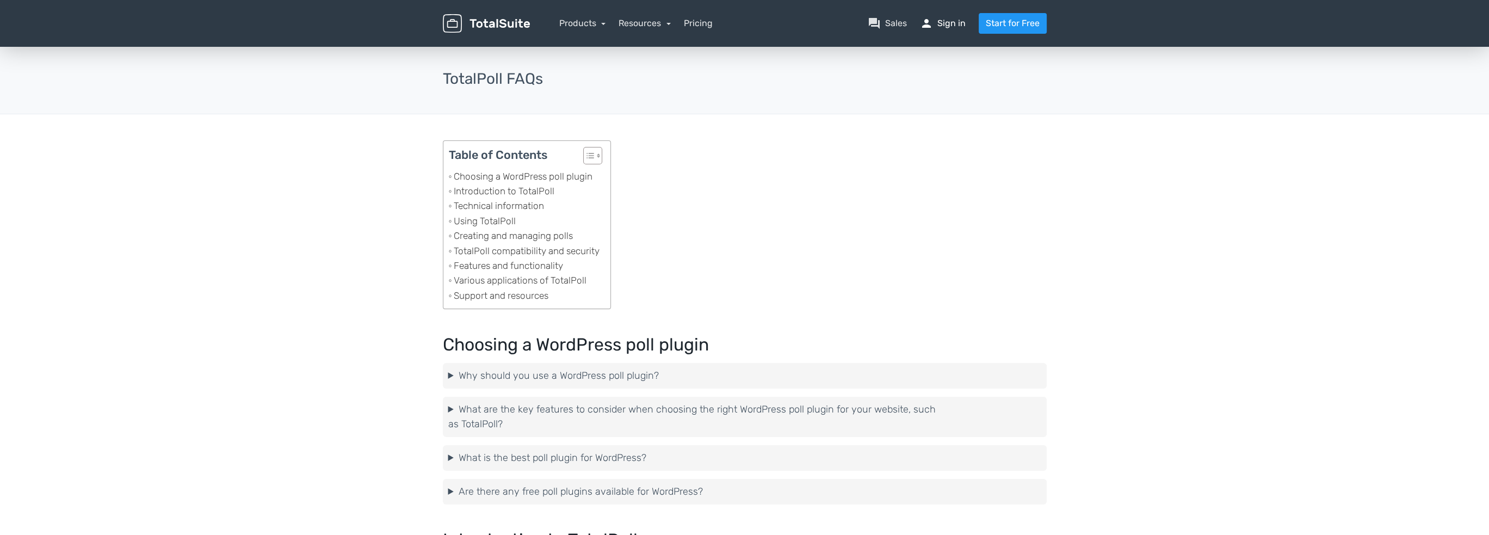
click at [962, 22] on link "person Sign in" at bounding box center [943, 23] width 46 height 13
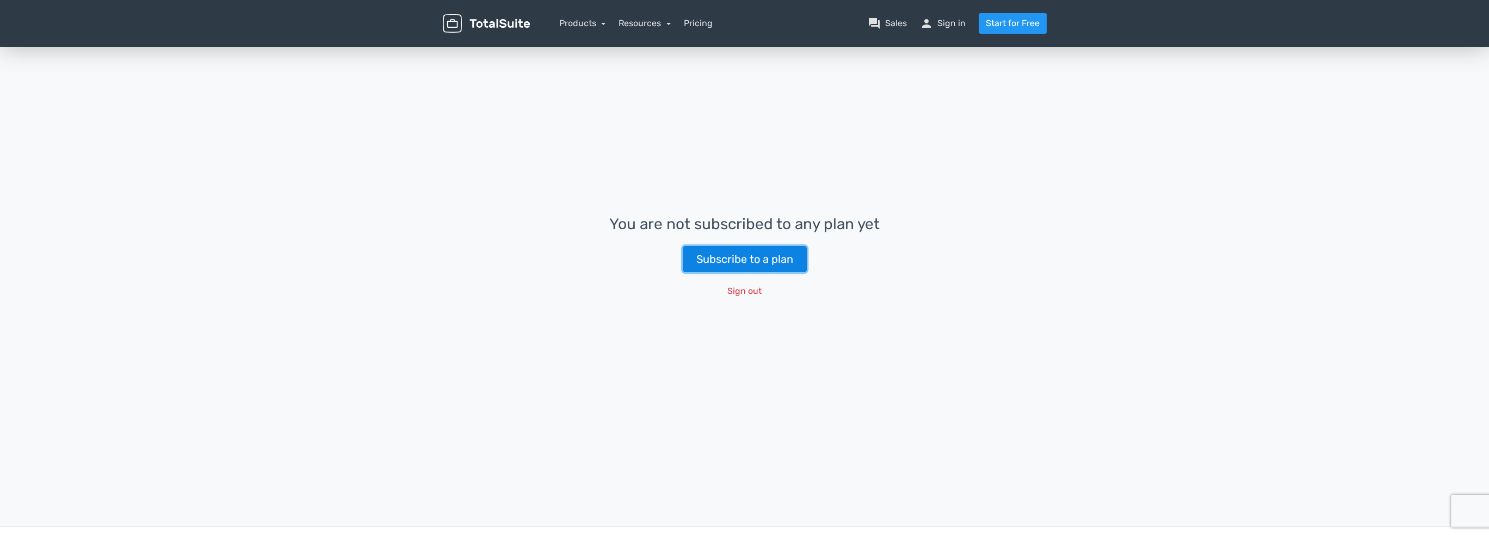
click at [779, 266] on link "Subscribe to a plan" at bounding box center [745, 259] width 124 height 26
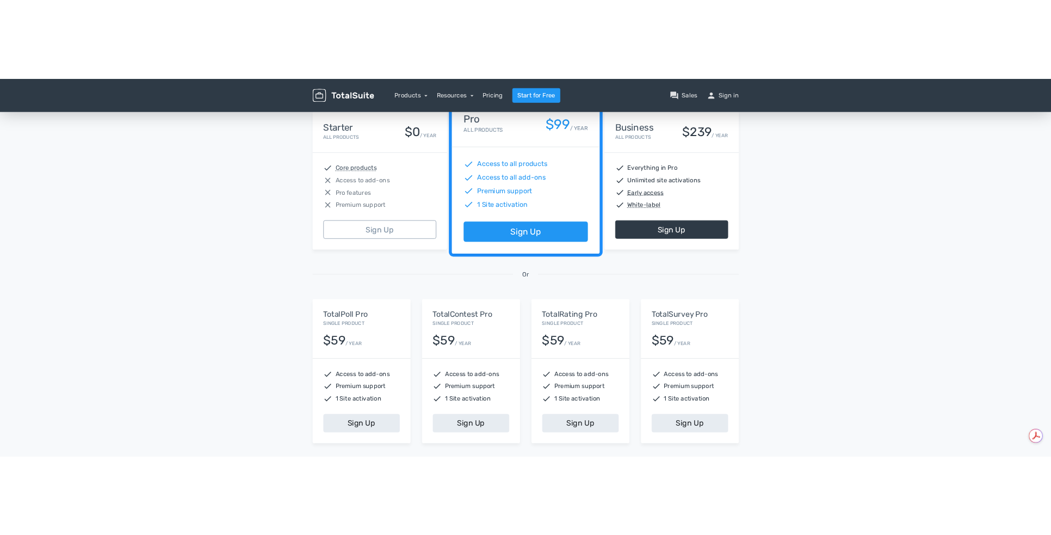
scroll to position [326, 0]
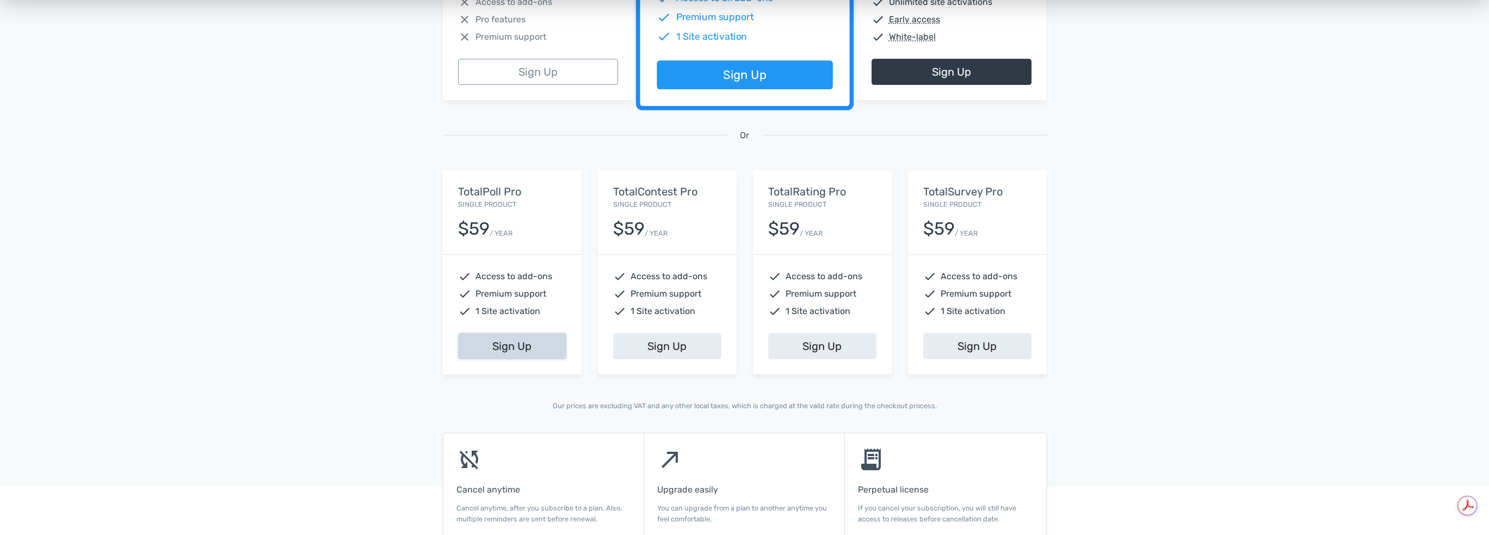
click at [540, 346] on link "Sign Up" at bounding box center [512, 346] width 108 height 26
